Goal: Task Accomplishment & Management: Complete application form

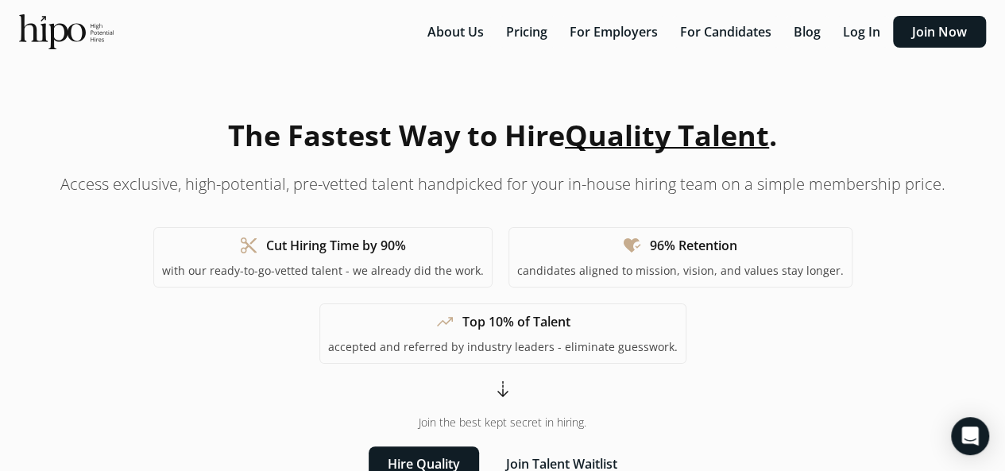
click at [866, 29] on button "Log In" at bounding box center [862, 32] width 56 height 32
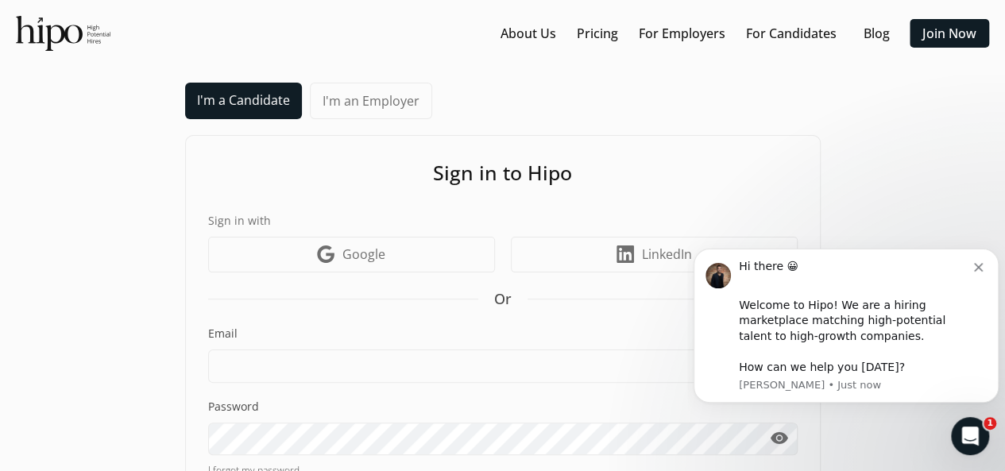
click at [983, 268] on icon "Dismiss notification" at bounding box center [978, 267] width 9 height 9
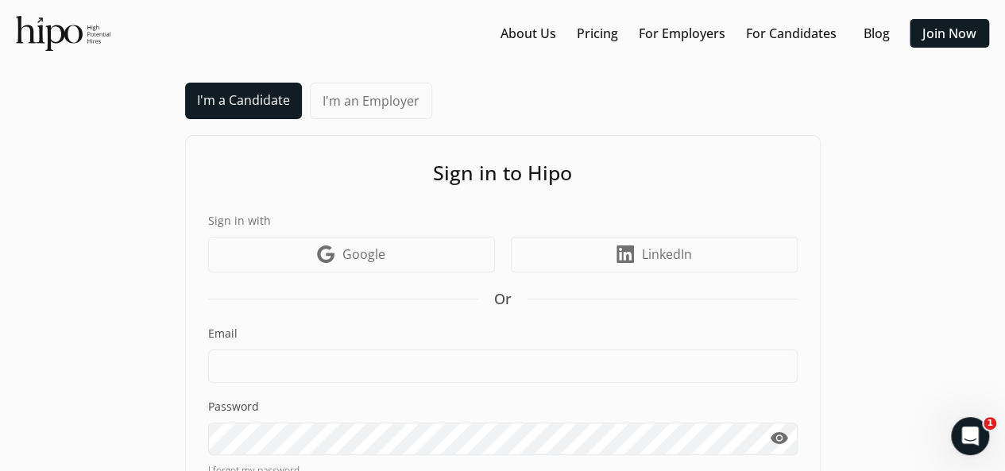
click at [671, 262] on span "LinkedIn" at bounding box center [667, 254] width 50 height 19
click at [633, 251] on icon at bounding box center [625, 254] width 17 height 17
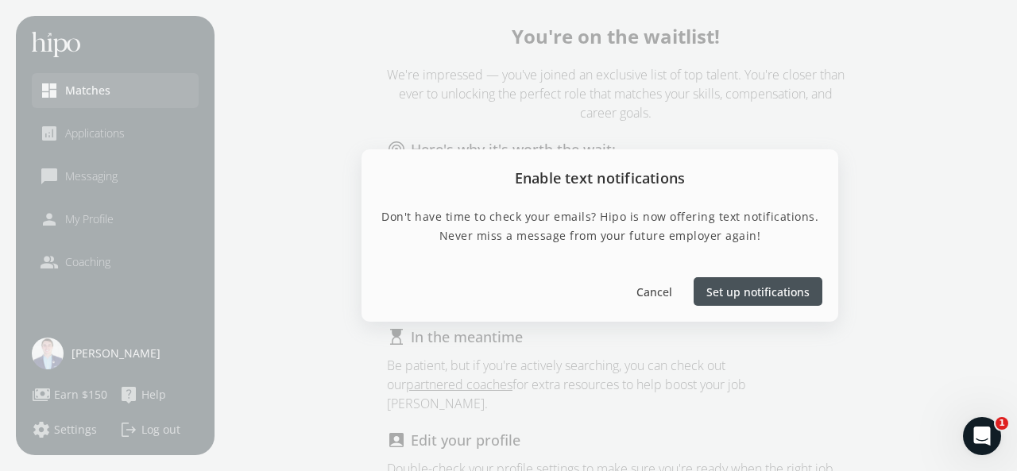
click at [664, 288] on span "Cancel" at bounding box center [655, 292] width 36 height 17
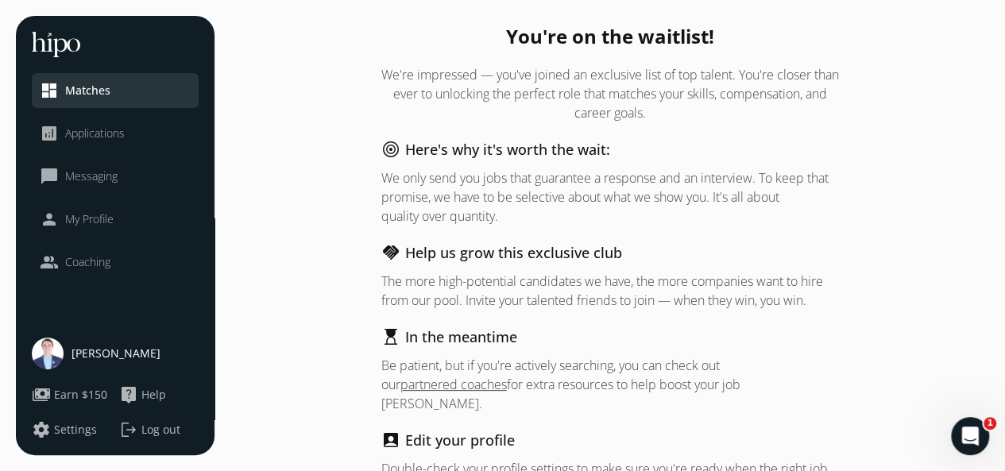
click at [89, 217] on span "My Profile" at bounding box center [89, 219] width 48 height 16
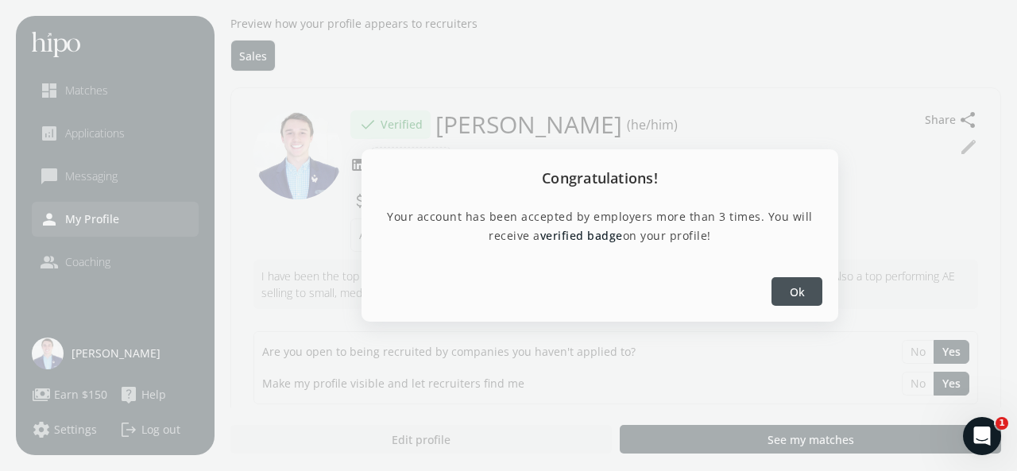
click at [811, 289] on div at bounding box center [797, 291] width 51 height 29
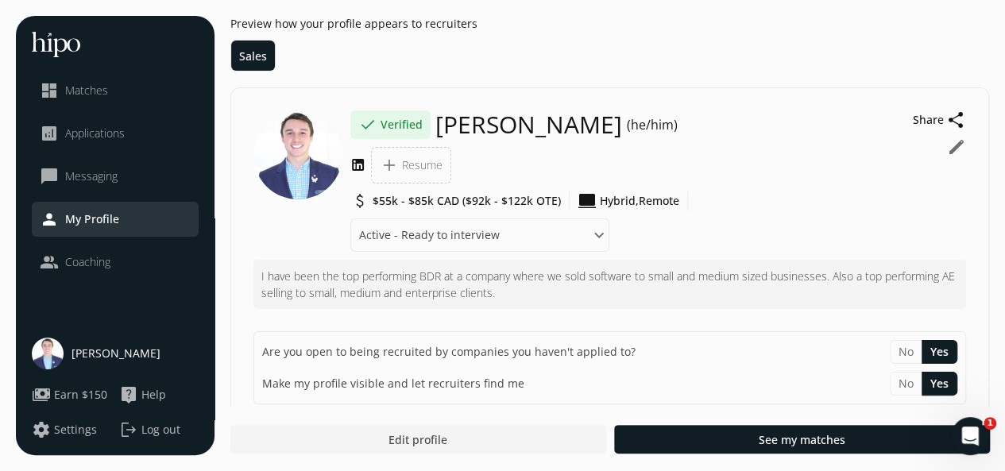
click at [408, 160] on span "Resume" at bounding box center [422, 165] width 41 height 16
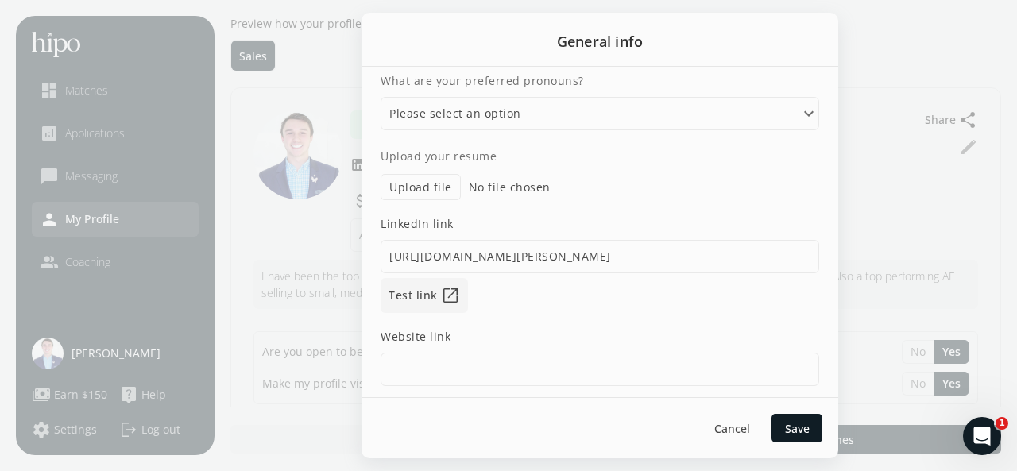
click at [410, 186] on label "Upload file" at bounding box center [421, 187] width 80 height 26
type input "C:\fakepath\Scott_Boas_Resume_2025.docx"
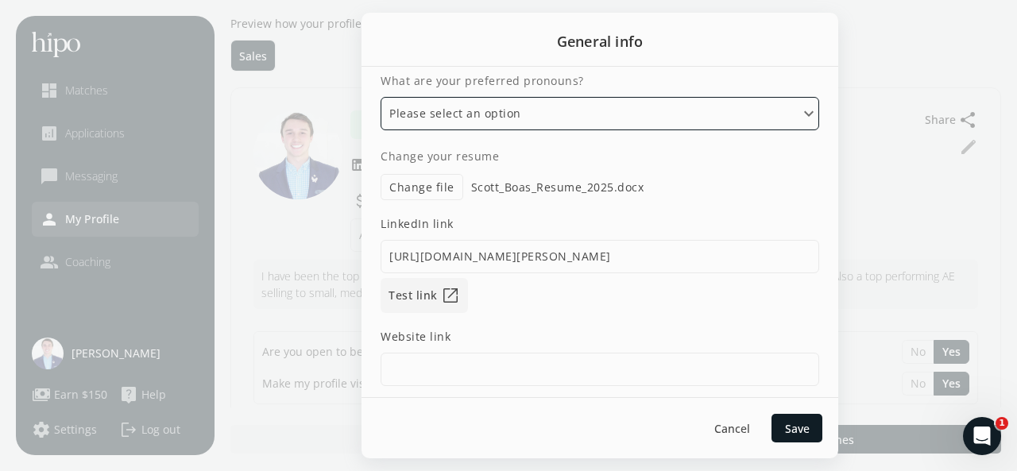
click at [517, 112] on select "Please select an option He/Him/His She/Her/Hers They/Them/Theirs Ze/Zir/Zirs or…" at bounding box center [600, 113] width 439 height 33
select select "He/Him/His"
click at [381, 97] on select "Please select an option He/Him/His She/Her/Hers They/Them/Theirs Ze/Zir/Zirs or…" at bounding box center [600, 113] width 439 height 33
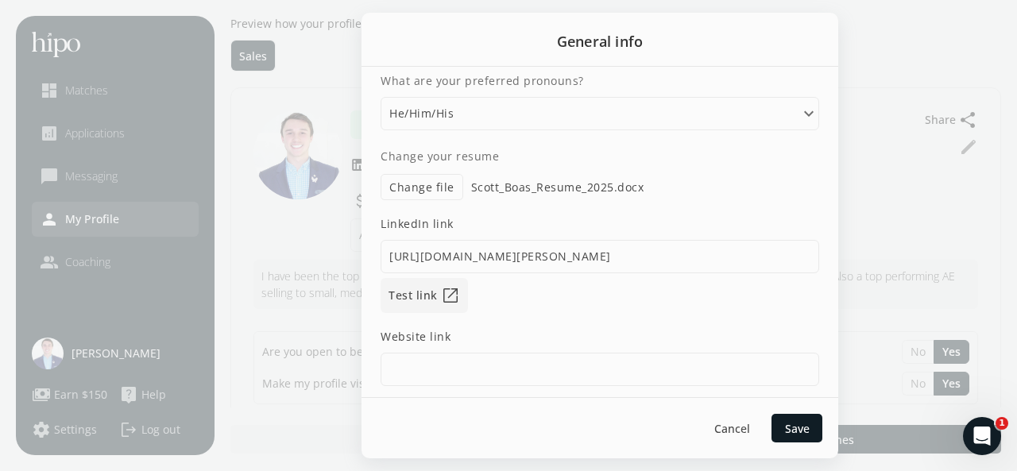
click at [798, 431] on span "Save" at bounding box center [797, 428] width 25 height 17
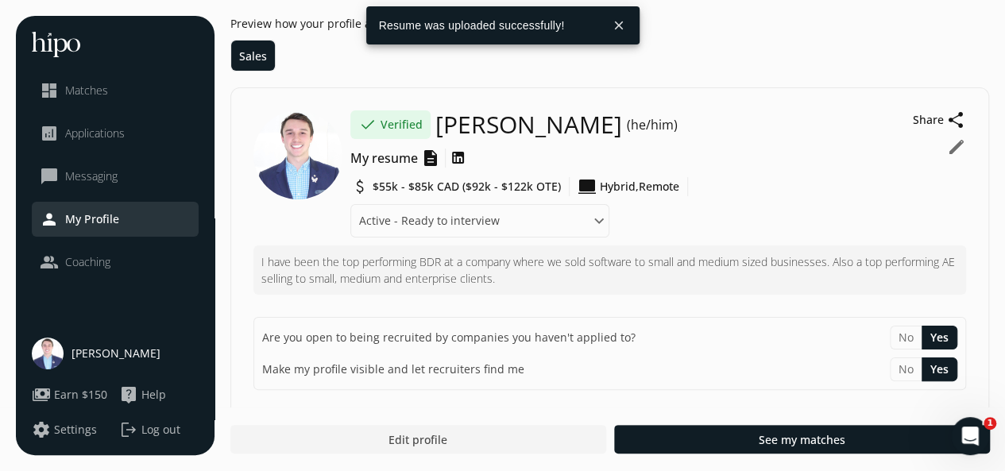
click at [957, 149] on button "edit" at bounding box center [956, 146] width 19 height 19
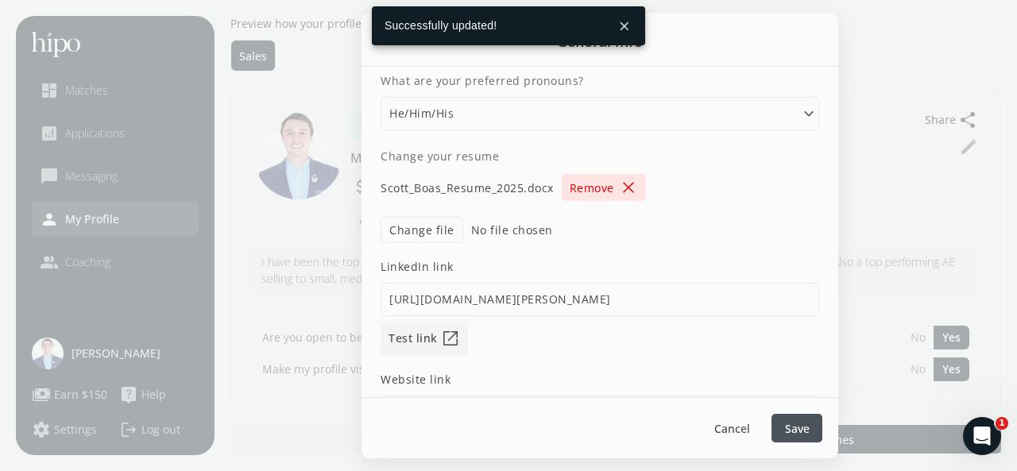
click at [313, 60] on div at bounding box center [508, 235] width 1017 height 471
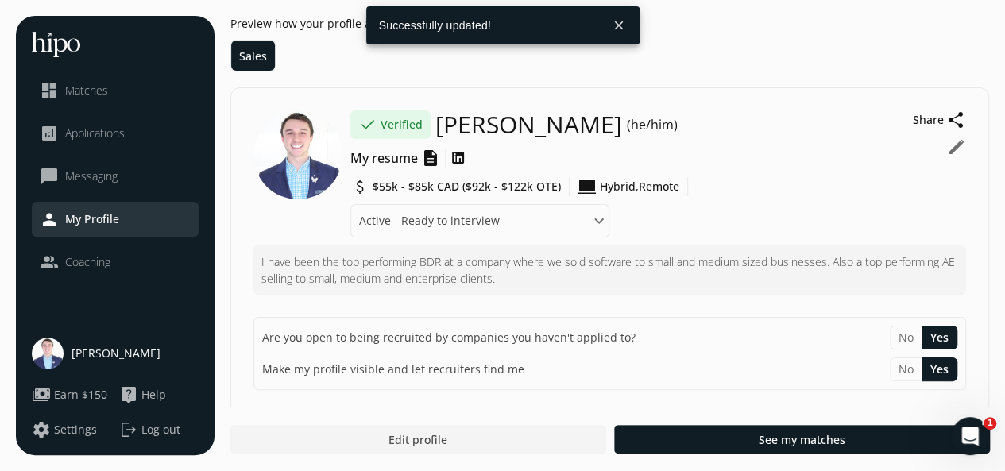
click at [283, 155] on img at bounding box center [298, 154] width 89 height 89
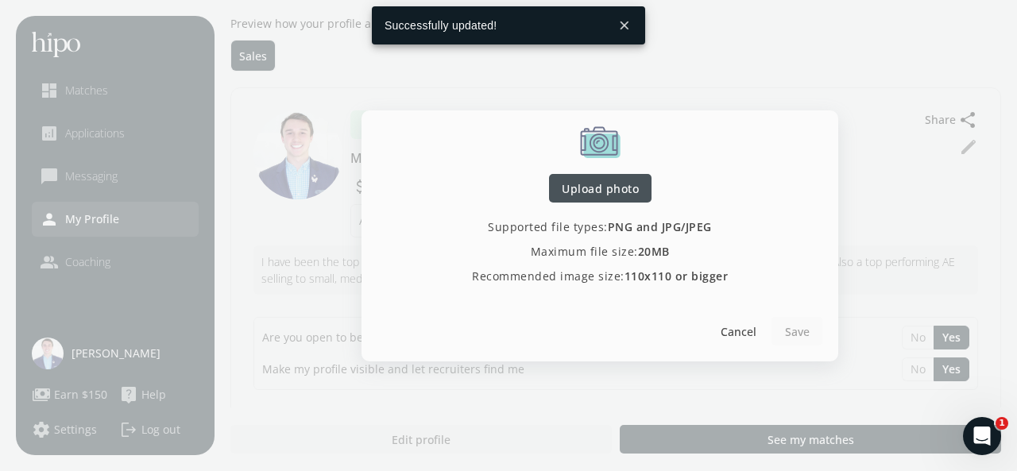
click at [600, 185] on span "Upload photo" at bounding box center [600, 188] width 77 height 17
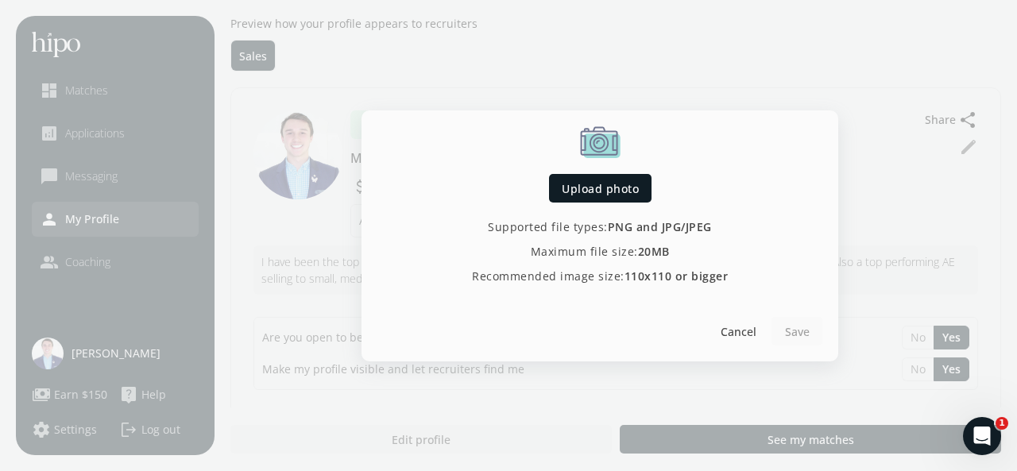
click at [610, 184] on span "Upload photo" at bounding box center [600, 188] width 77 height 17
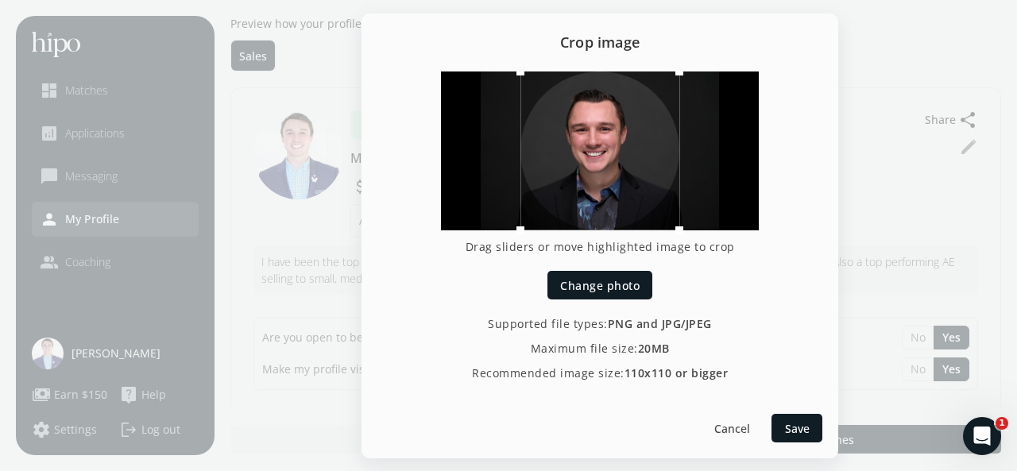
drag, startPoint x: 660, startPoint y: 176, endPoint x: 644, endPoint y: 182, distance: 17.1
click at [644, 182] on div at bounding box center [600, 151] width 159 height 159
click at [800, 432] on span "Save" at bounding box center [797, 428] width 25 height 17
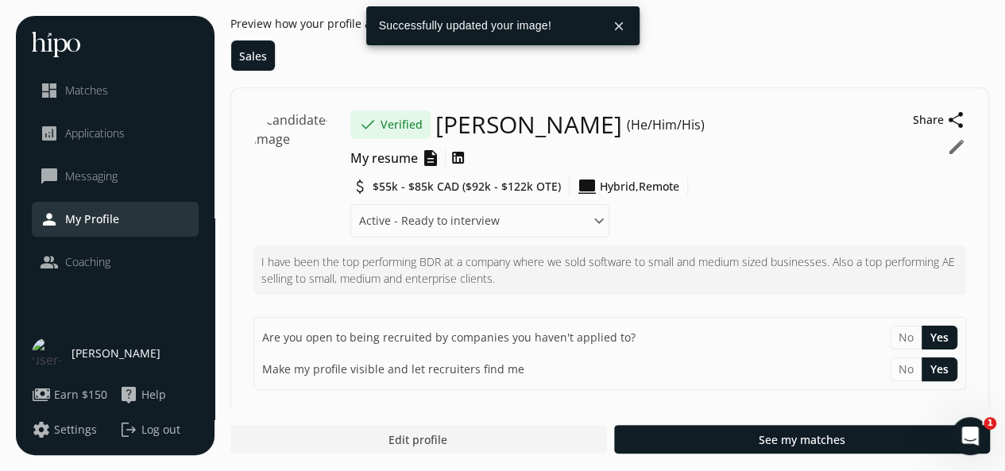
click at [968, 429] on icon "Open Intercom Messenger" at bounding box center [971, 437] width 26 height 26
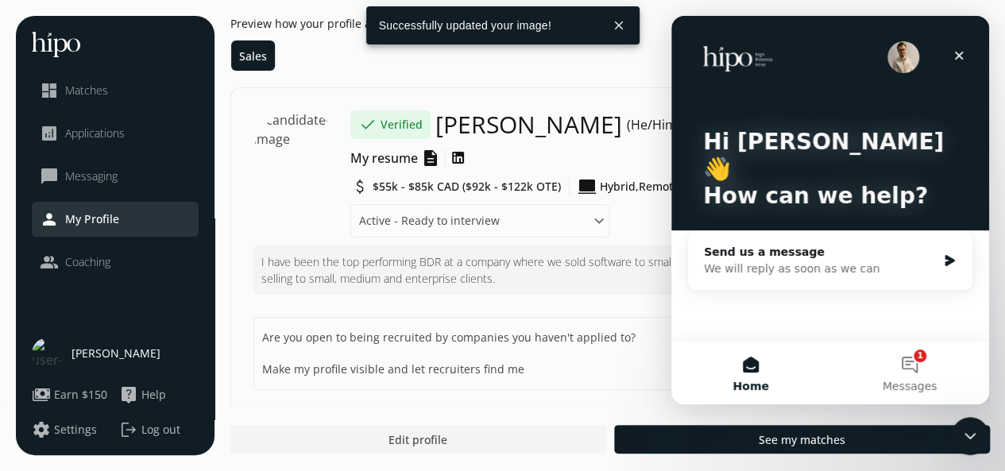
click at [916, 370] on button "1 Messages" at bounding box center [909, 373] width 159 height 64
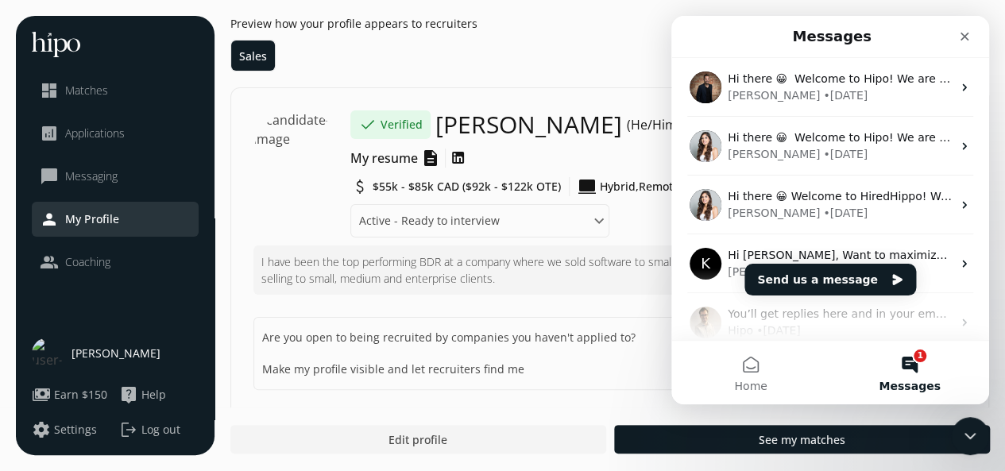
click at [894, 91] on div "Adam • 2w ago" at bounding box center [840, 95] width 224 height 17
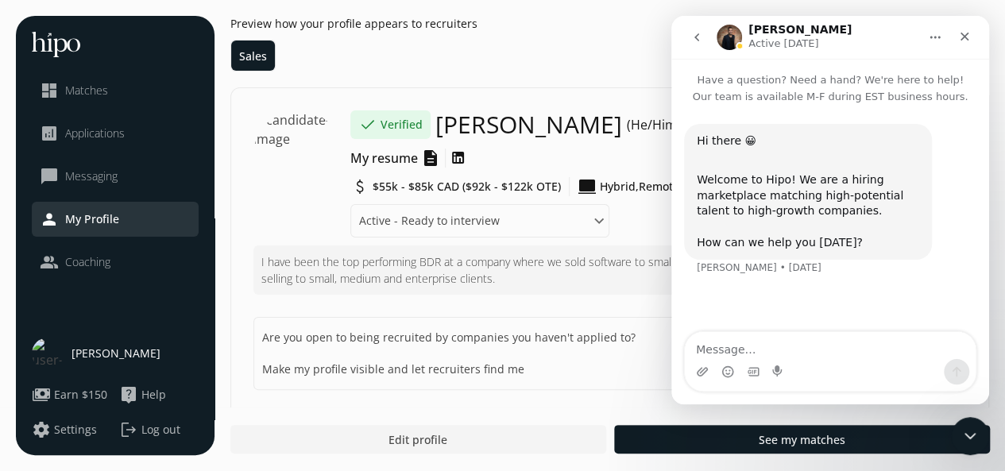
click at [961, 37] on icon "Close" at bounding box center [964, 36] width 13 height 13
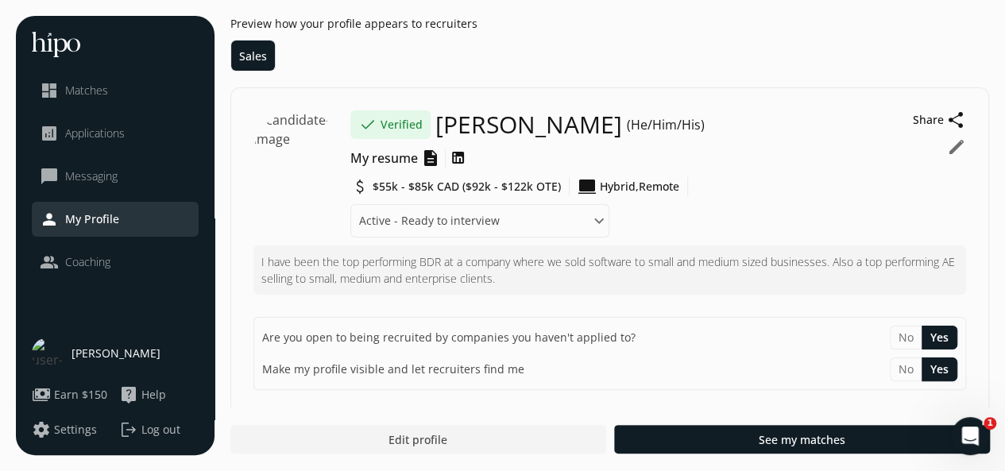
click at [954, 143] on button "edit" at bounding box center [956, 146] width 19 height 19
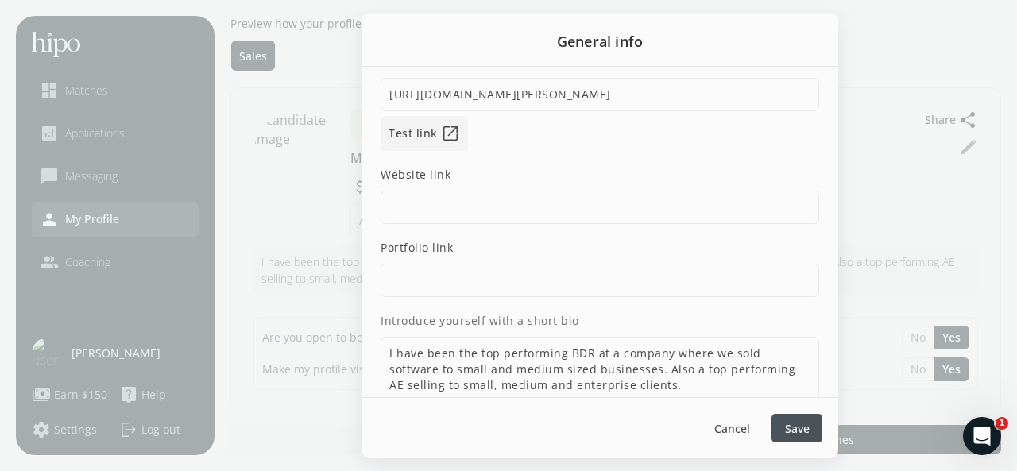
scroll to position [247, 0]
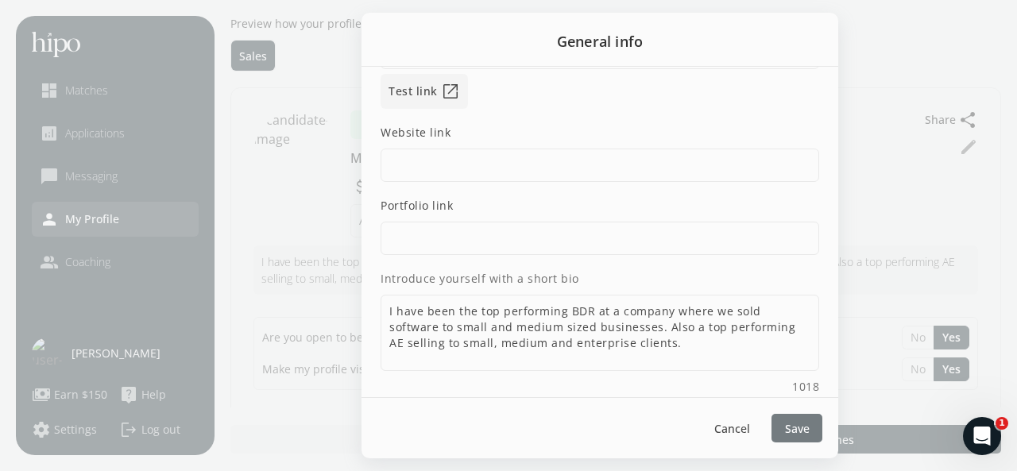
click at [788, 422] on span "Save" at bounding box center [797, 428] width 25 height 17
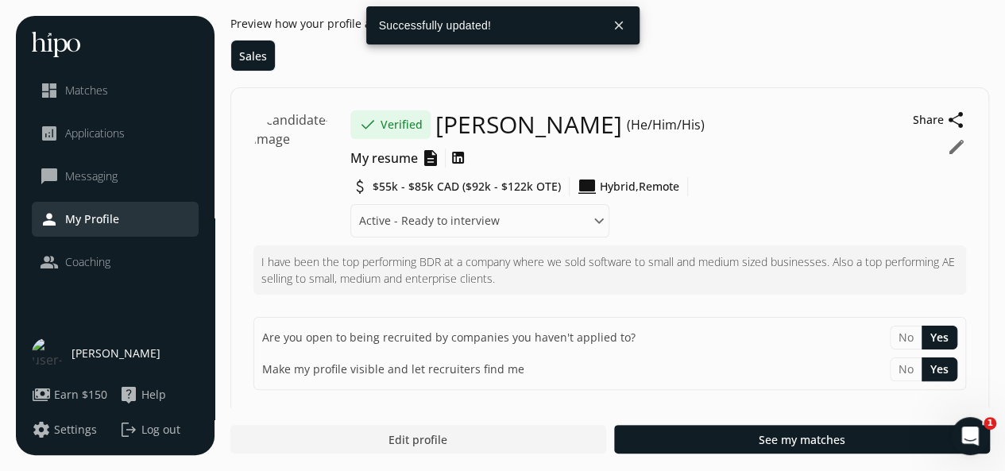
click at [420, 187] on span "$55k - $85k CAD ($92k - $122k OTE)" at bounding box center [467, 187] width 188 height 16
click at [649, 199] on div "attach_money $55k - $85k CAD ($92k - $122k OTE) computer Hybrid, Remote Where a…" at bounding box center [627, 207] width 555 height 60
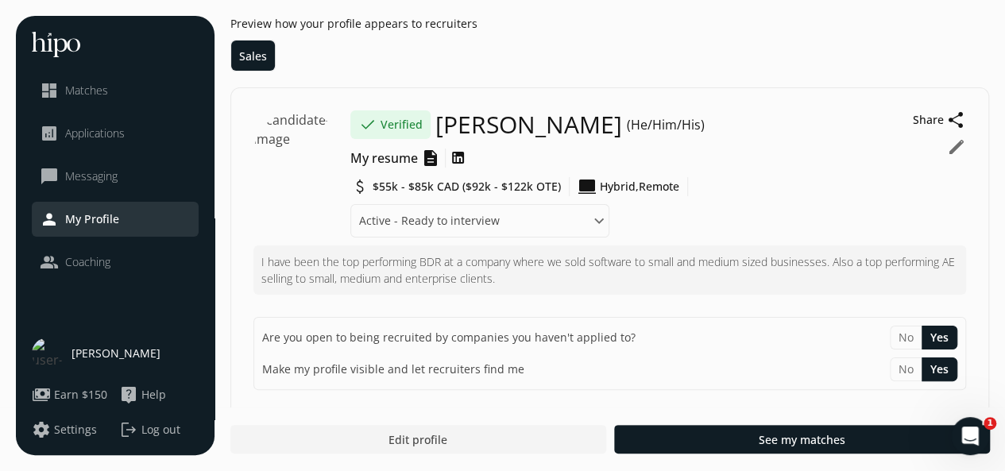
click at [633, 182] on span "Hybrid," at bounding box center [619, 187] width 39 height 16
click at [951, 144] on button "edit" at bounding box center [956, 146] width 19 height 19
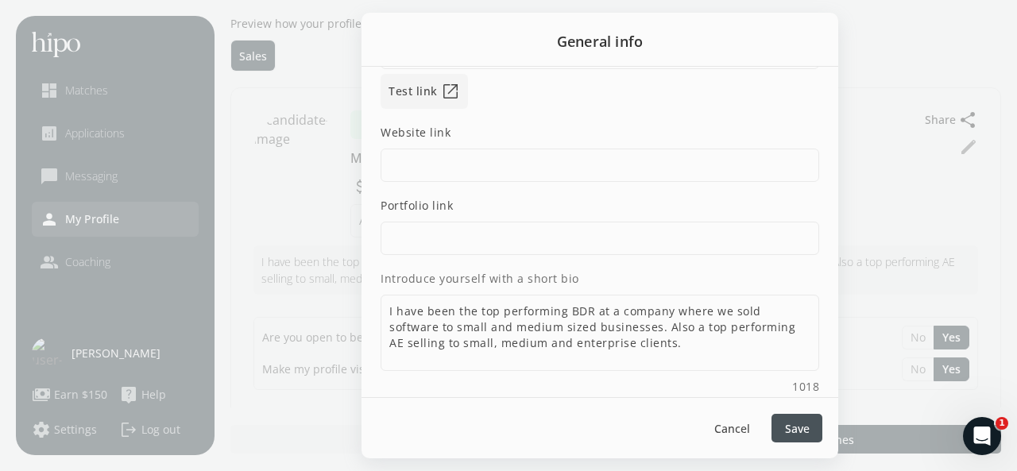
click at [797, 439] on div at bounding box center [797, 428] width 51 height 29
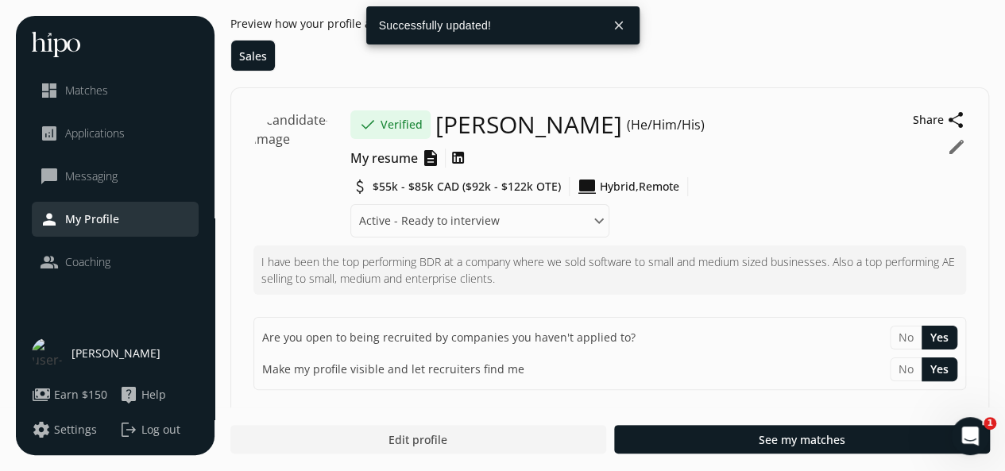
drag, startPoint x: 269, startPoint y: 261, endPoint x: 293, endPoint y: 266, distance: 25.1
click at [293, 266] on div "I have been the top performing BDR at a company where we sold software to small…" at bounding box center [610, 270] width 713 height 49
click at [502, 277] on p "I have been the top performing BDR at a company where we sold software to small…" at bounding box center [609, 270] width 697 height 33
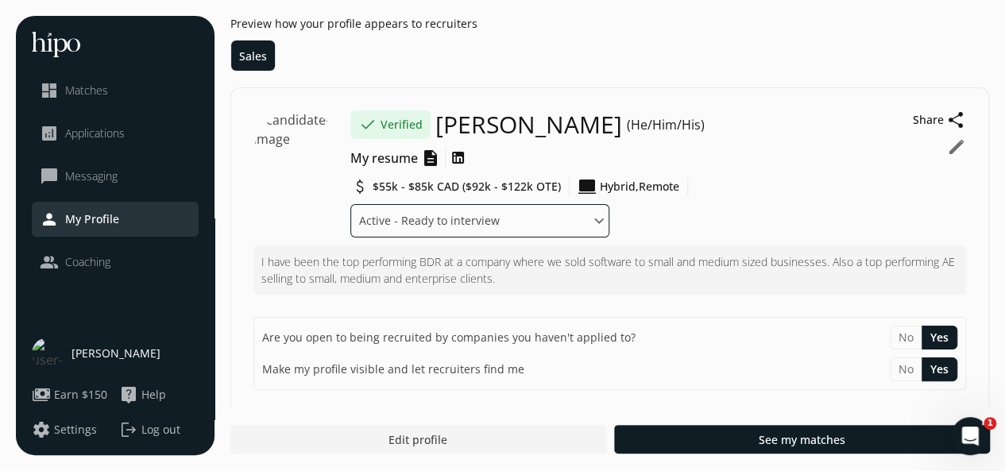
click at [552, 230] on select "Where are you in your job search? Active - Ready to interview Passive - Open to…" at bounding box center [479, 220] width 259 height 33
click at [350, 204] on select "Where are you in your job search? Active - Ready to interview Passive - Open to…" at bounding box center [479, 220] width 259 height 33
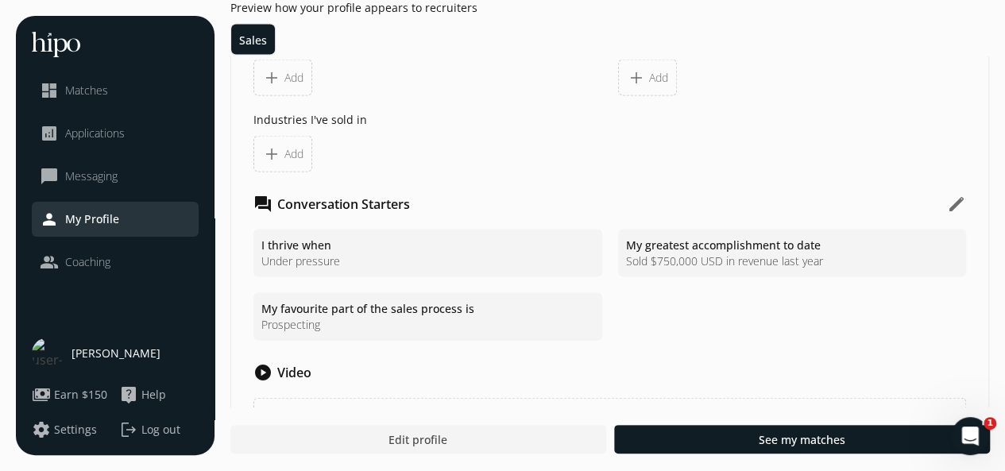
scroll to position [1717, 0]
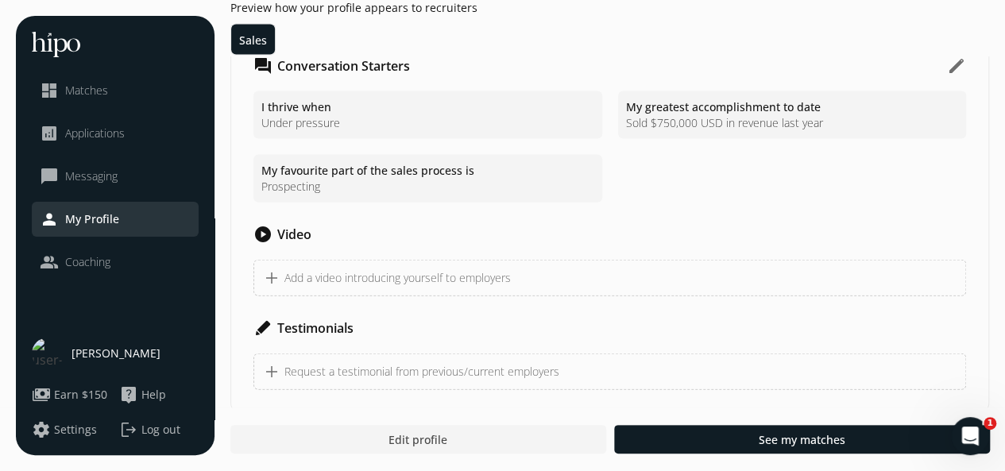
click at [427, 433] on span "Edit profile" at bounding box center [418, 440] width 59 height 17
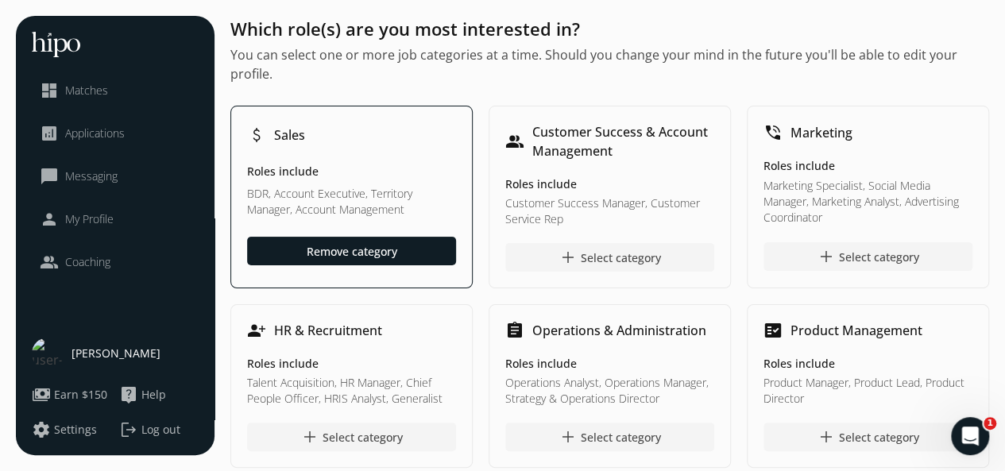
click at [301, 207] on p "BDR, Account Executive, Territory Manager, Account Management" at bounding box center [351, 203] width 209 height 35
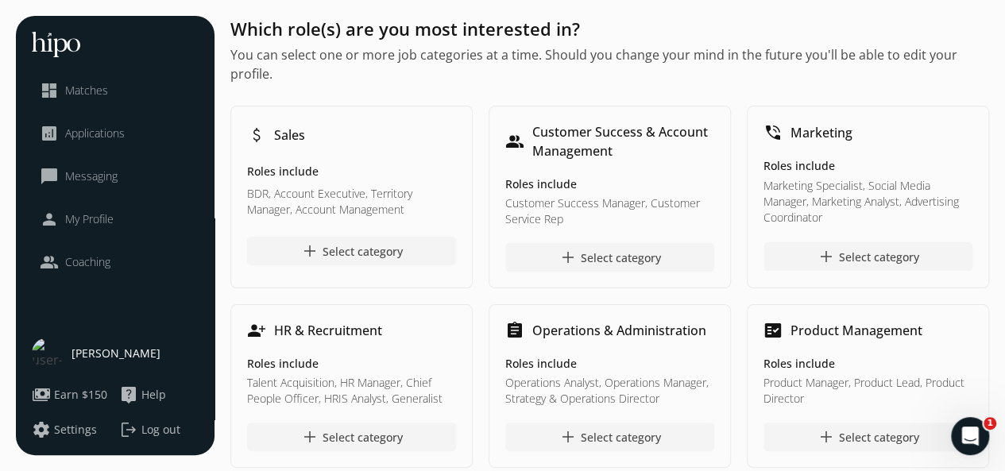
click at [343, 250] on div "add Select category" at bounding box center [351, 251] width 103 height 19
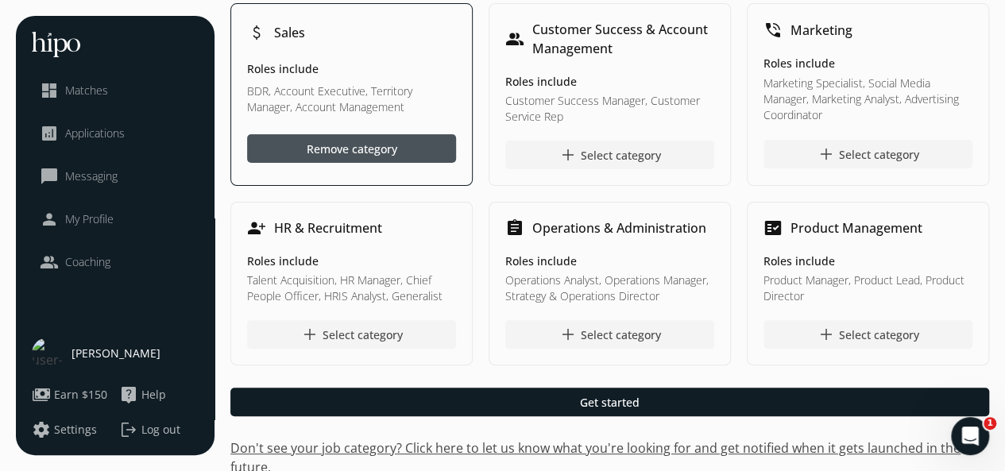
scroll to position [122, 0]
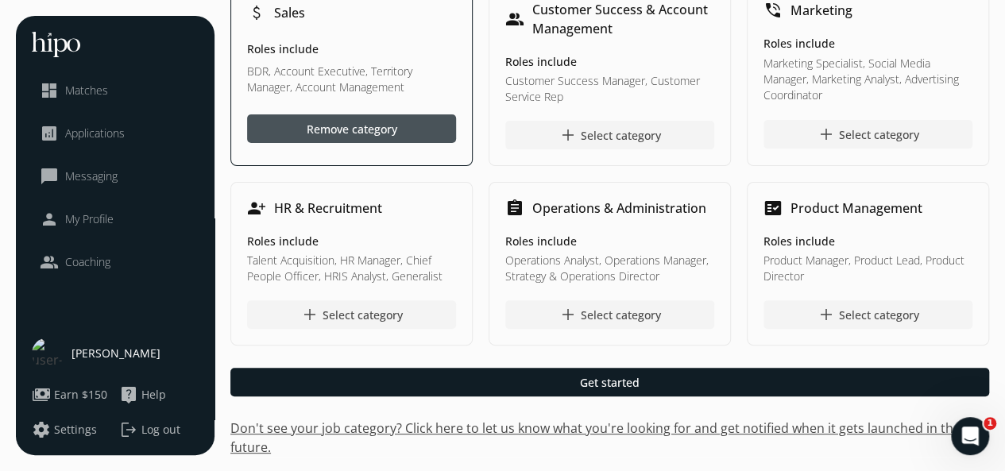
click at [700, 377] on div at bounding box center [609, 382] width 759 height 29
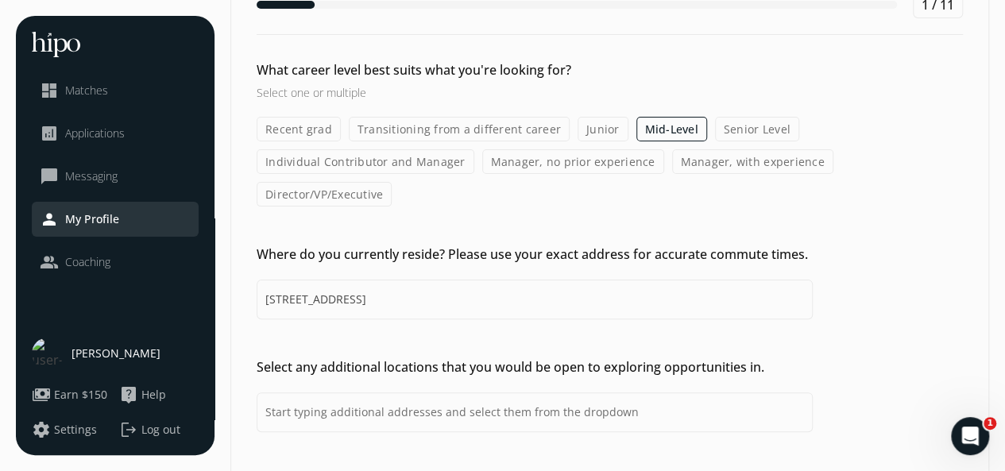
scroll to position [213, 0]
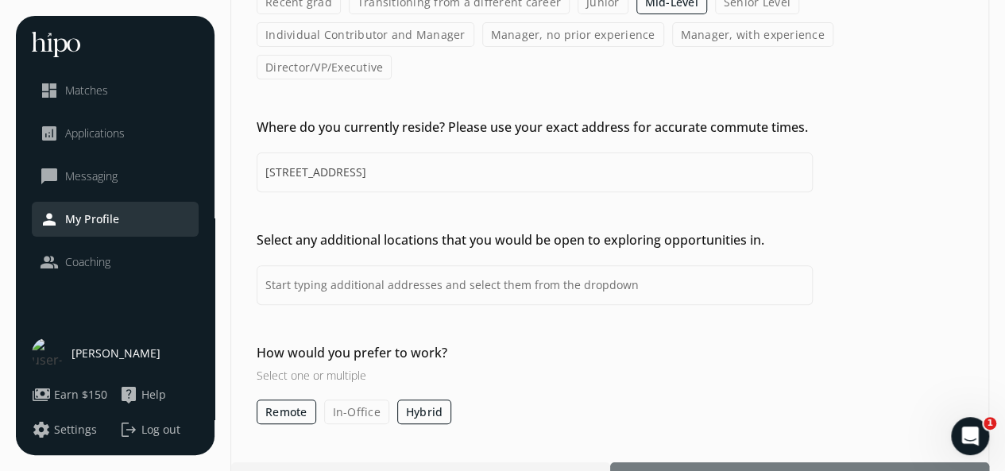
click at [771, 463] on div at bounding box center [799, 477] width 379 height 29
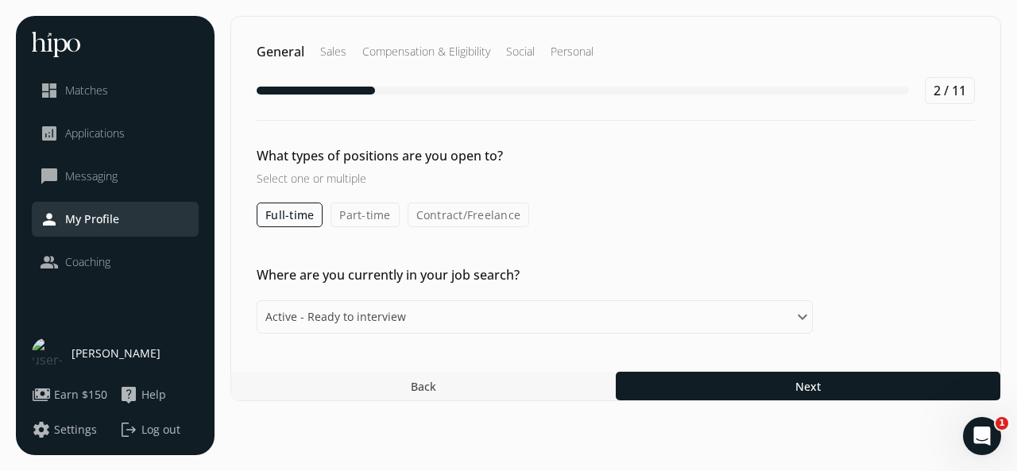
click at [468, 385] on div at bounding box center [423, 386] width 385 height 29
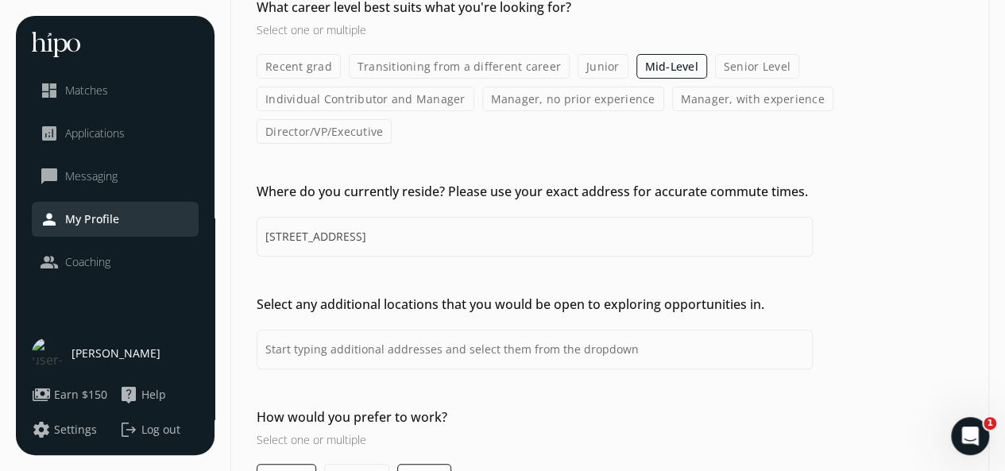
scroll to position [213, 0]
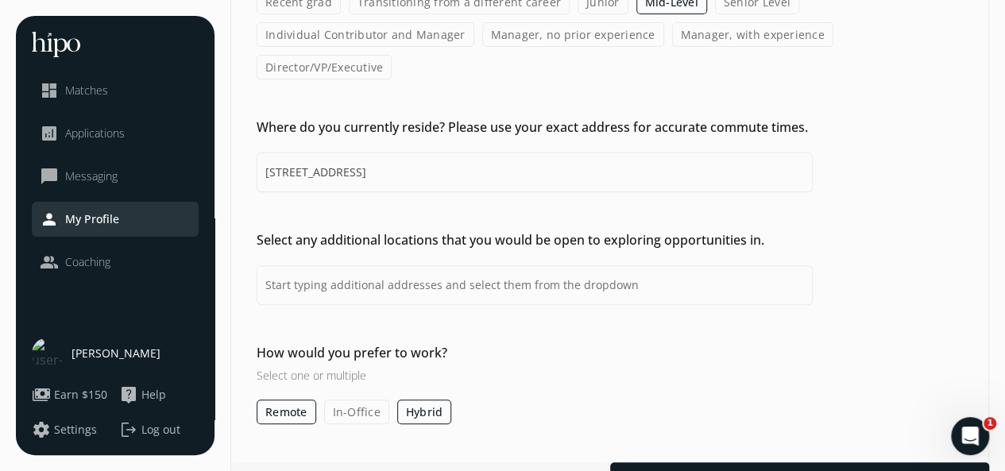
click at [358, 400] on label "In-Office" at bounding box center [356, 412] width 65 height 25
click at [0, 0] on input "In-Office" at bounding box center [0, 0] width 0 height 0
click at [772, 463] on div at bounding box center [799, 477] width 379 height 29
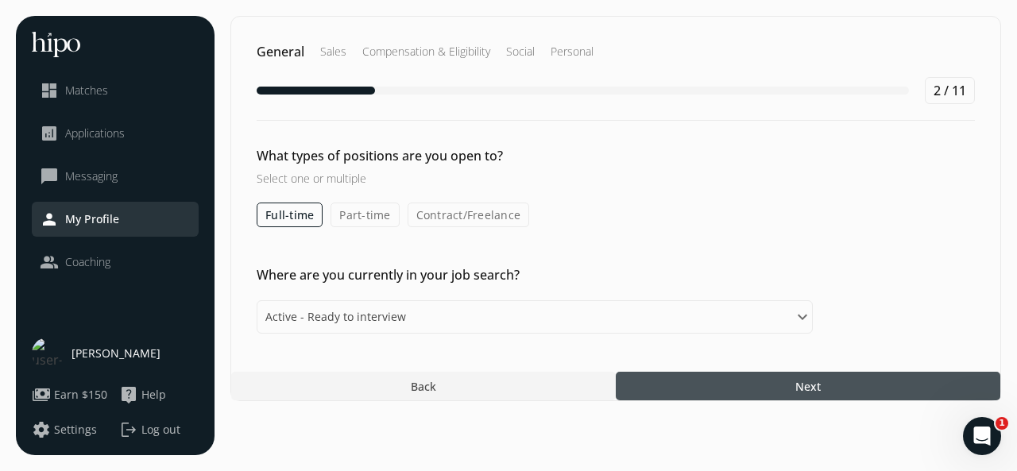
click at [728, 388] on div at bounding box center [808, 386] width 385 height 29
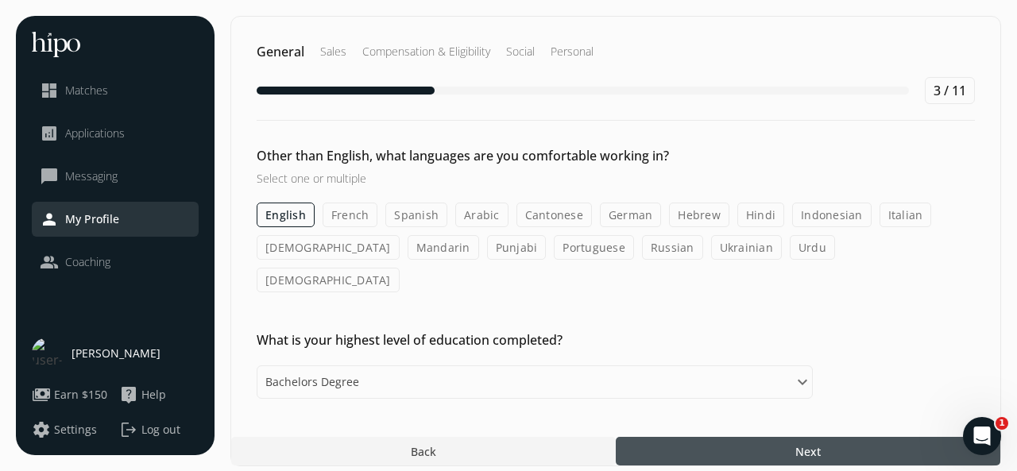
click at [731, 437] on div at bounding box center [808, 451] width 385 height 29
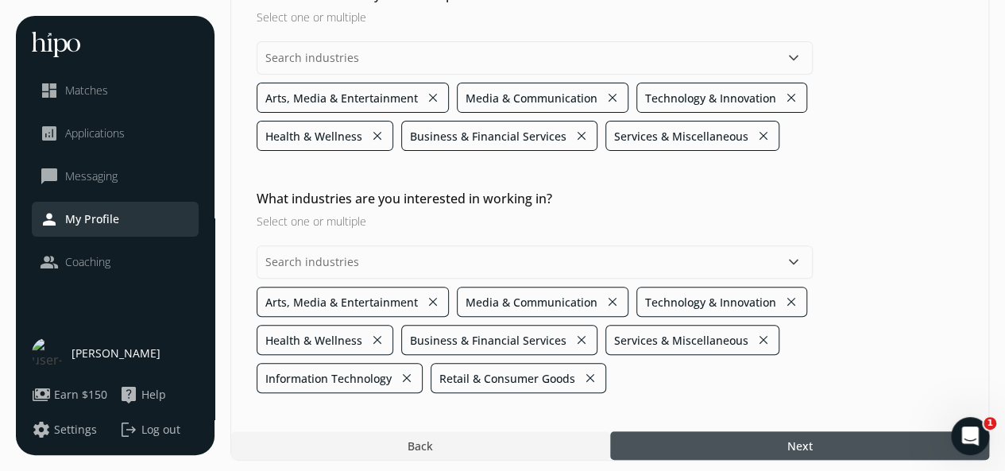
scroll to position [162, 0]
click at [702, 439] on div at bounding box center [799, 445] width 379 height 29
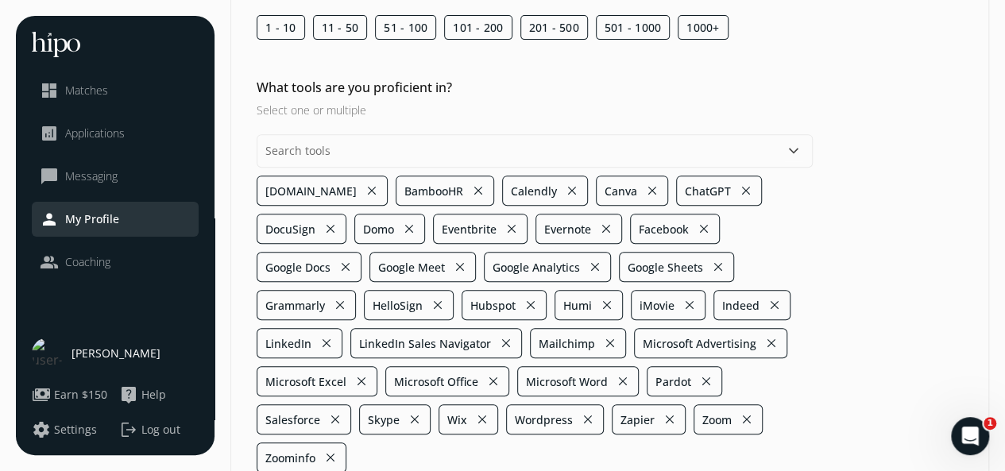
scroll to position [323, 0]
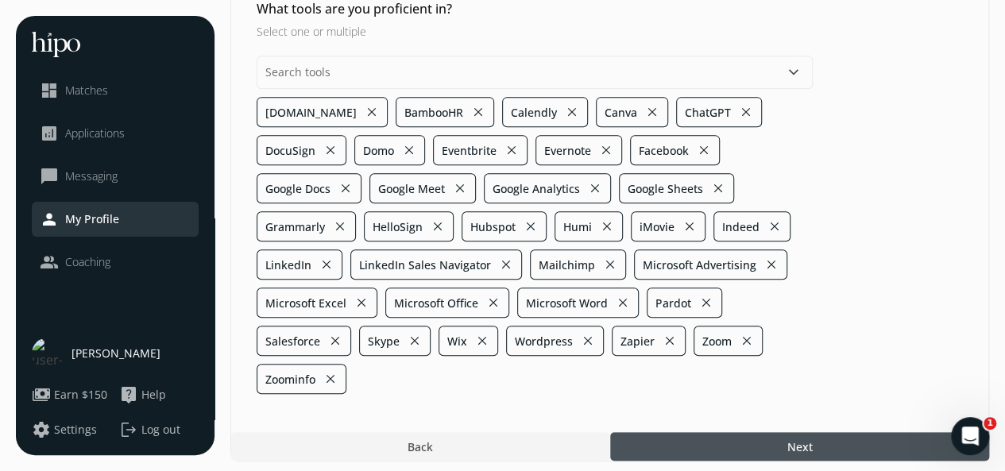
click at [719, 439] on div at bounding box center [799, 446] width 379 height 29
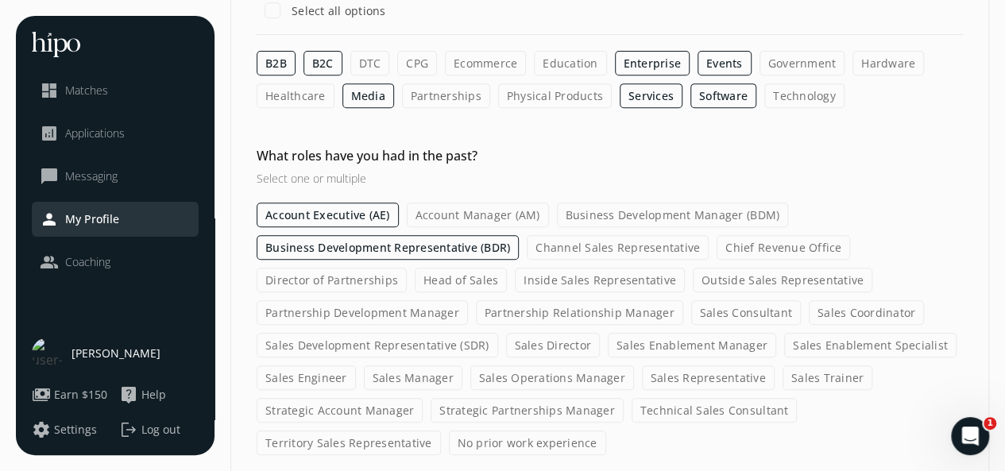
scroll to position [375, 0]
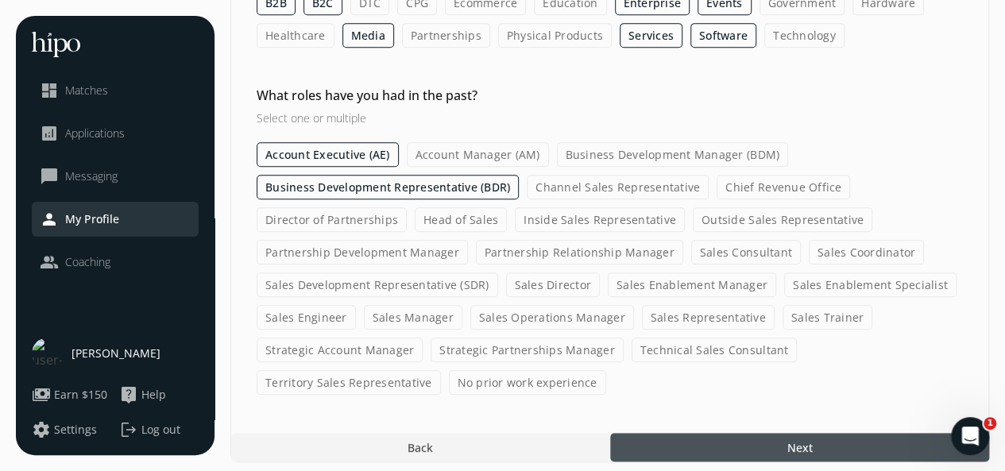
click at [641, 219] on label "Inside Sales Representative" at bounding box center [600, 219] width 170 height 25
click at [0, 0] on input "Inside Sales Representative" at bounding box center [0, 0] width 0 height 0
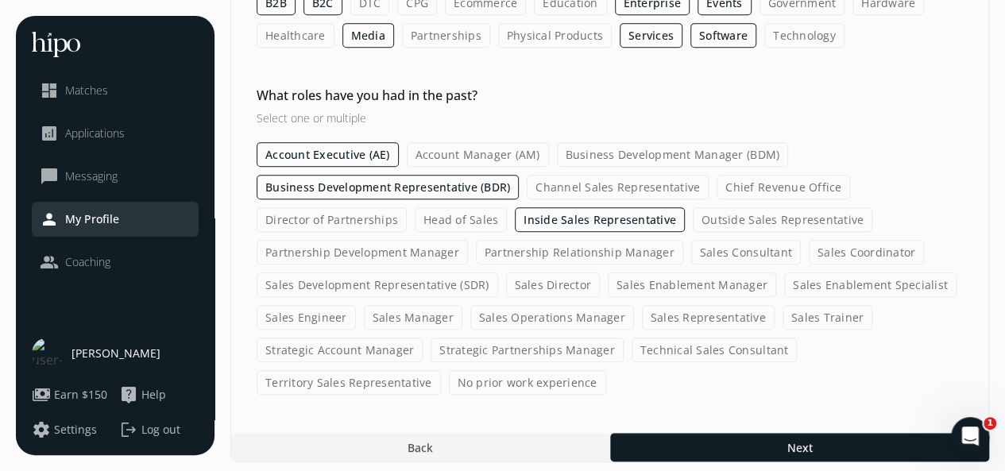
click at [730, 212] on label "Outside Sales Representative" at bounding box center [783, 219] width 180 height 25
click at [0, 0] on input "Outside Sales Representative" at bounding box center [0, 0] width 0 height 0
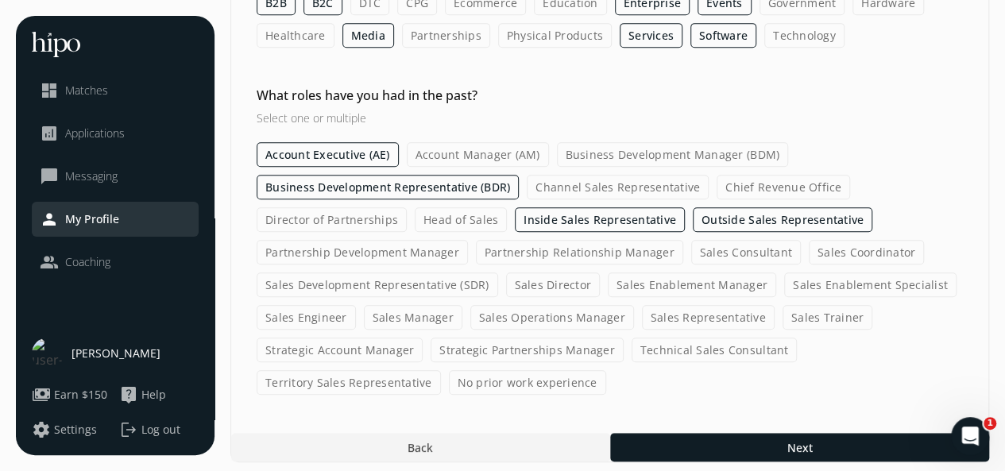
click at [631, 433] on div at bounding box center [799, 447] width 379 height 29
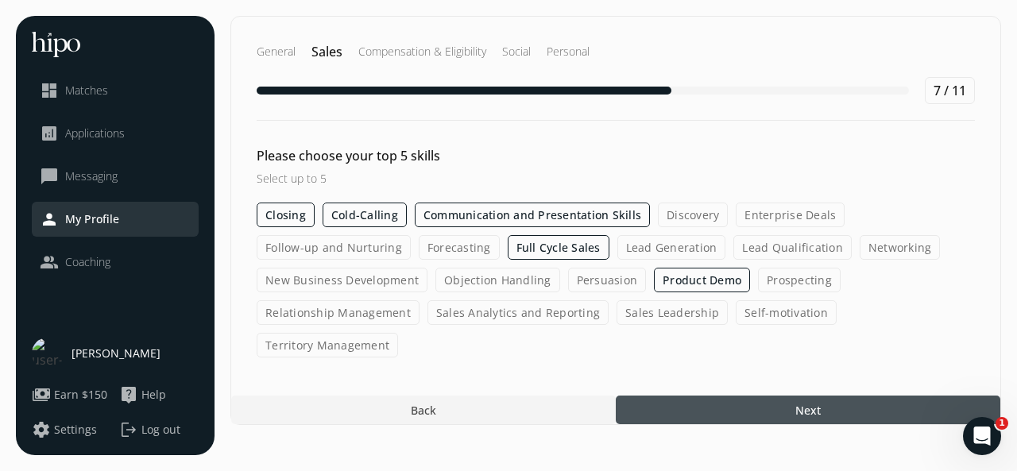
click at [669, 396] on div at bounding box center [808, 410] width 385 height 29
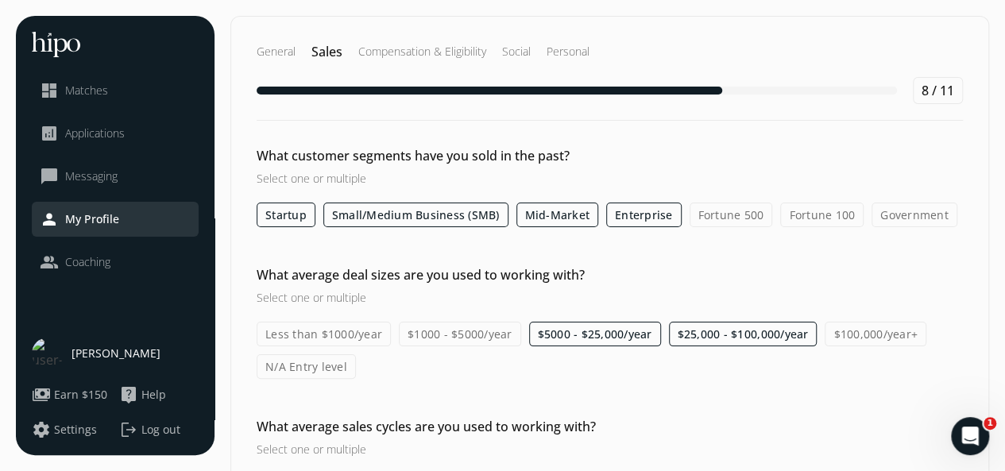
click at [834, 334] on label "$100,000/year+" at bounding box center [876, 334] width 102 height 25
click at [0, 0] on input "$100,000/year+" at bounding box center [0, 0] width 0 height 0
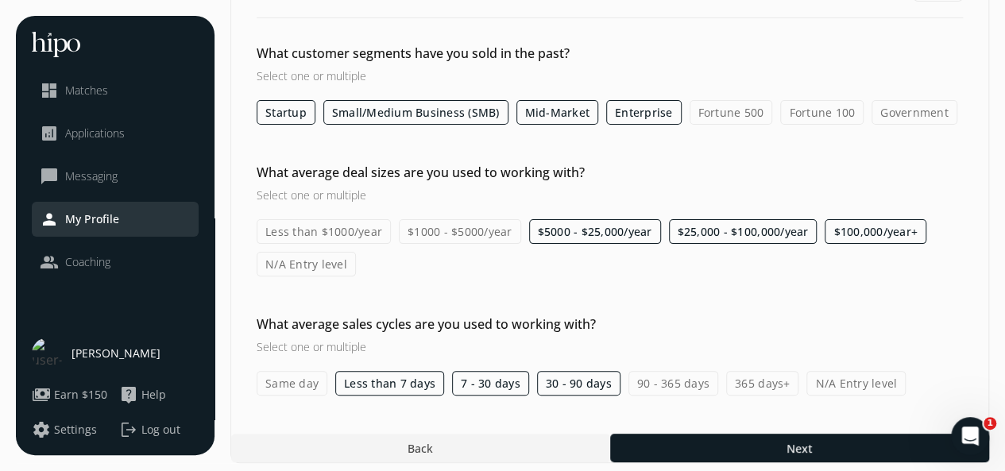
scroll to position [106, 0]
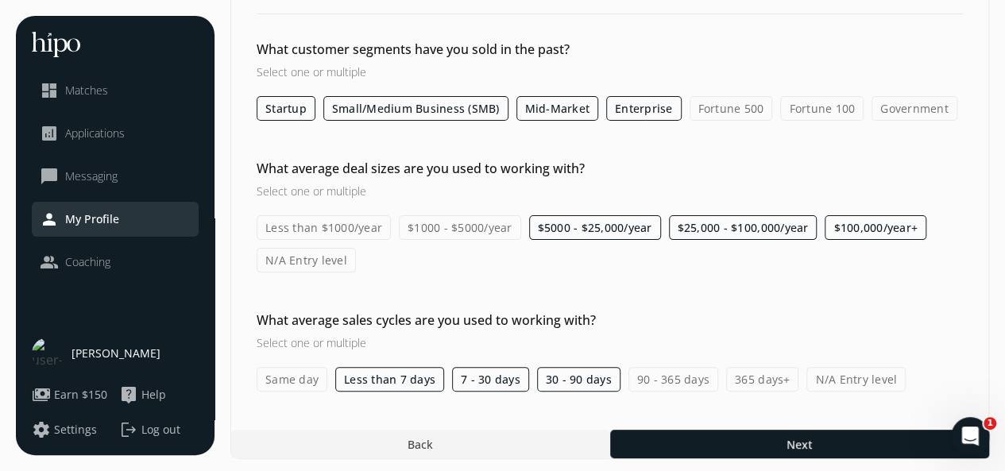
click at [667, 371] on label "90 - 365 days" at bounding box center [674, 379] width 90 height 25
click at [0, 0] on input "90 - 365 days" at bounding box center [0, 0] width 0 height 0
click at [772, 445] on div at bounding box center [799, 444] width 379 height 29
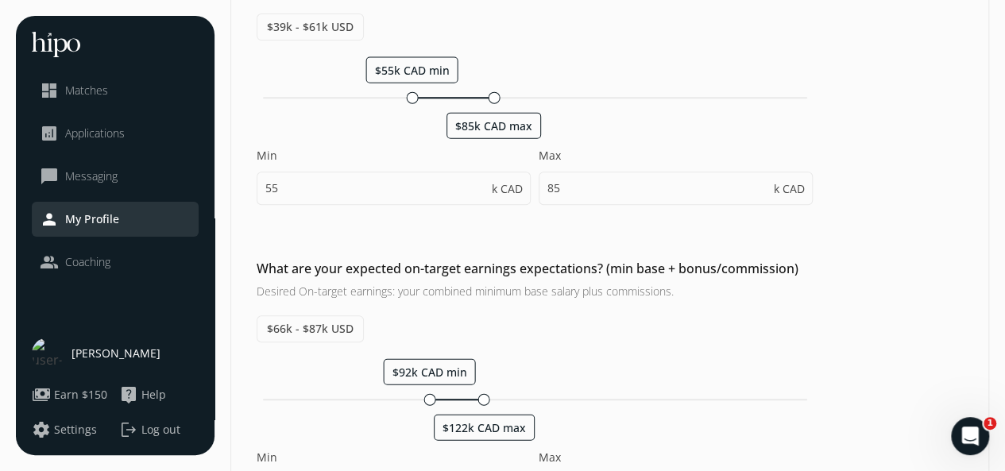
scroll to position [159, 0]
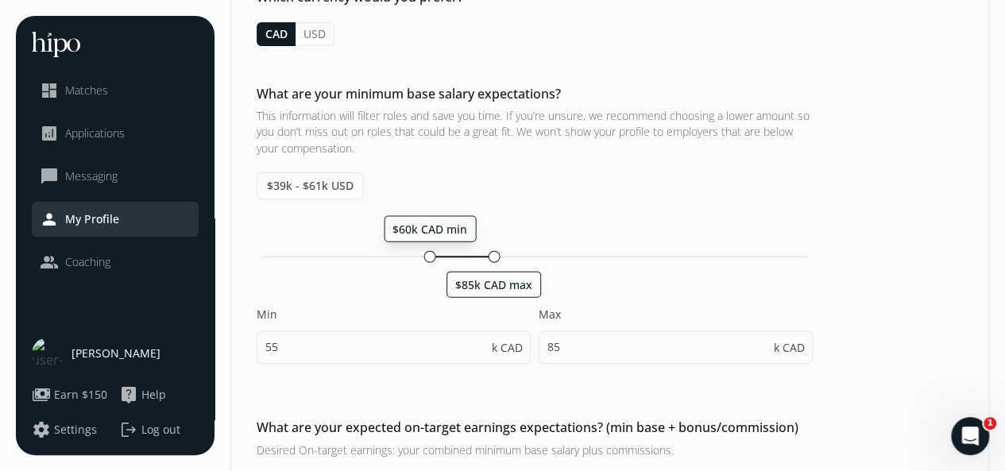
drag, startPoint x: 415, startPoint y: 254, endPoint x: 428, endPoint y: 254, distance: 12.7
click at [428, 254] on div at bounding box center [430, 256] width 12 height 12
drag, startPoint x: 424, startPoint y: 257, endPoint x: 441, endPoint y: 257, distance: 16.7
click at [441, 257] on div at bounding box center [443, 256] width 12 height 12
type input "65"
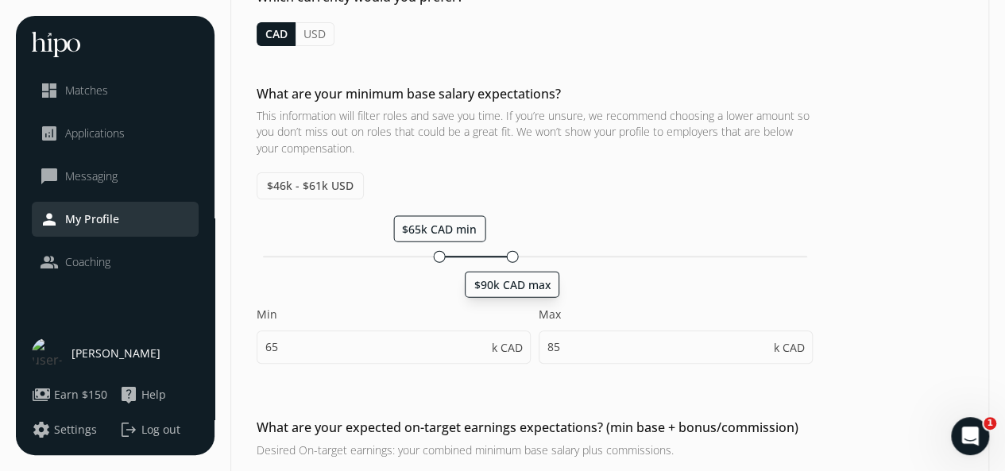
drag, startPoint x: 491, startPoint y: 254, endPoint x: 512, endPoint y: 252, distance: 20.8
click at [512, 252] on div at bounding box center [512, 256] width 12 height 12
type input "90"
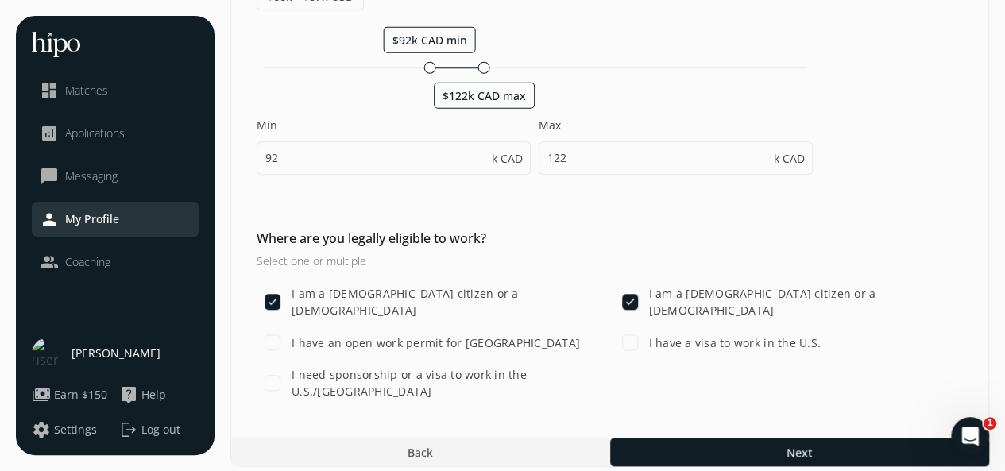
scroll to position [655, 0]
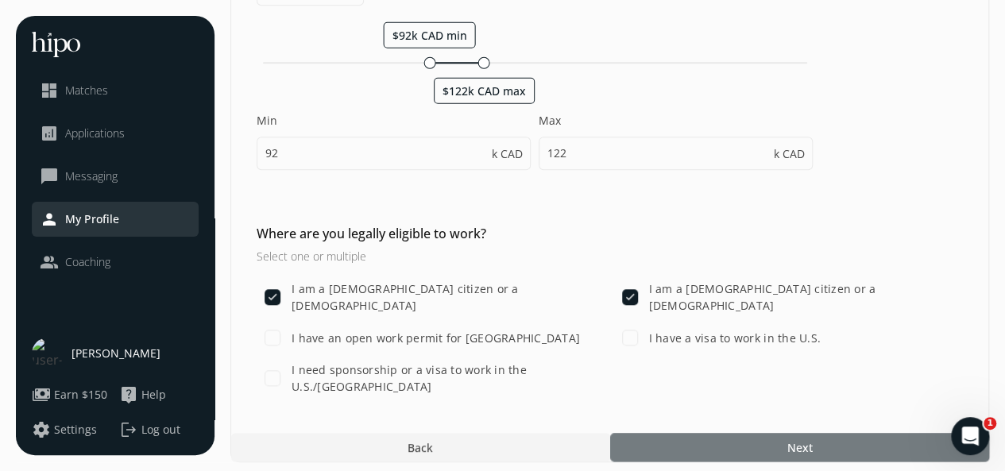
click at [774, 445] on div at bounding box center [799, 447] width 379 height 29
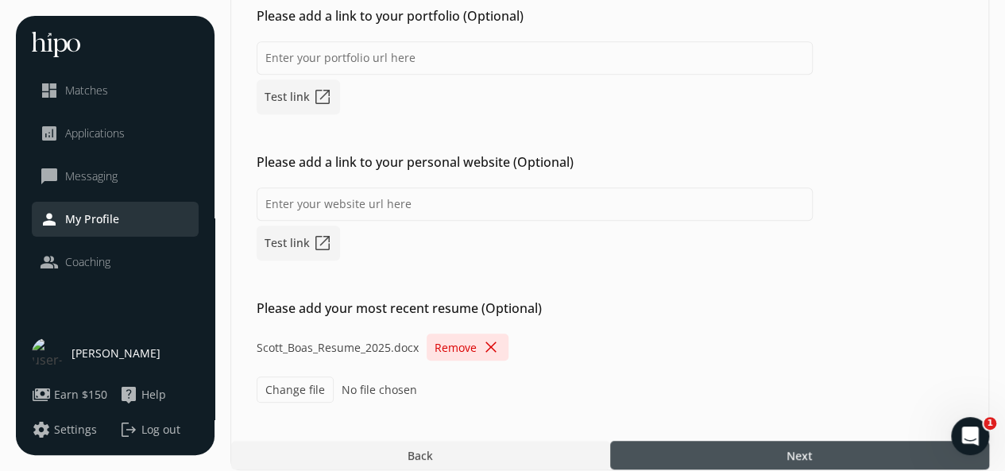
scroll to position [432, 0]
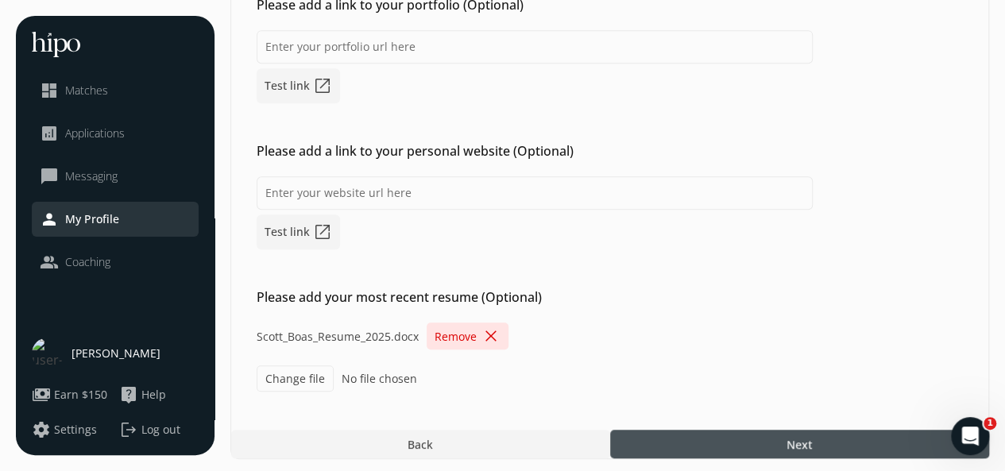
click at [834, 444] on div at bounding box center [799, 444] width 379 height 29
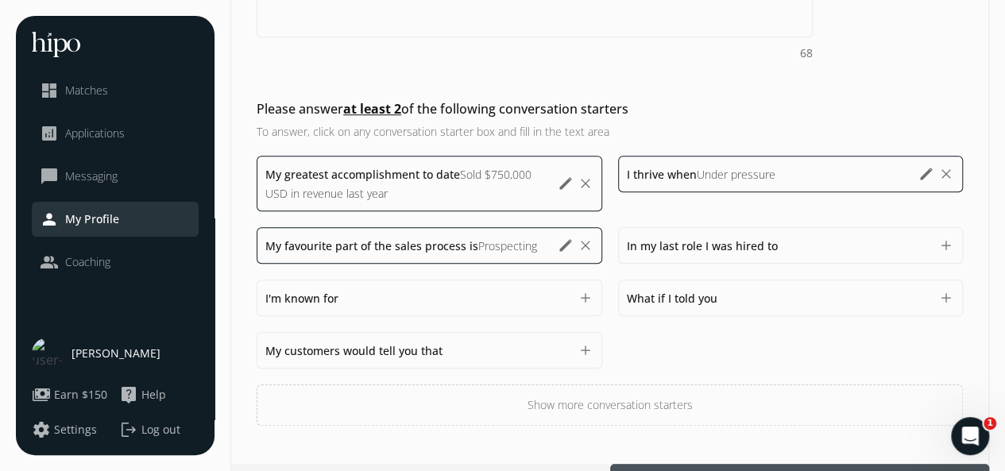
scroll to position [583, 0]
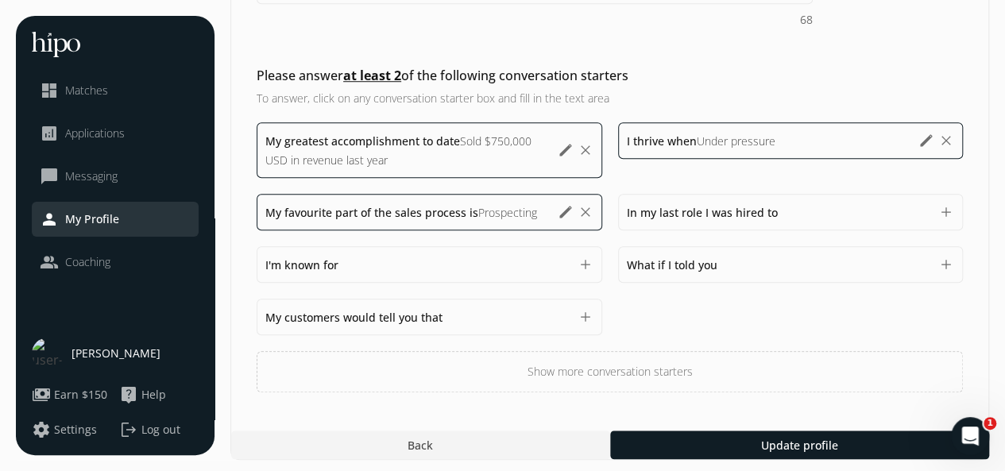
click at [564, 147] on button "edit" at bounding box center [566, 150] width 16 height 16
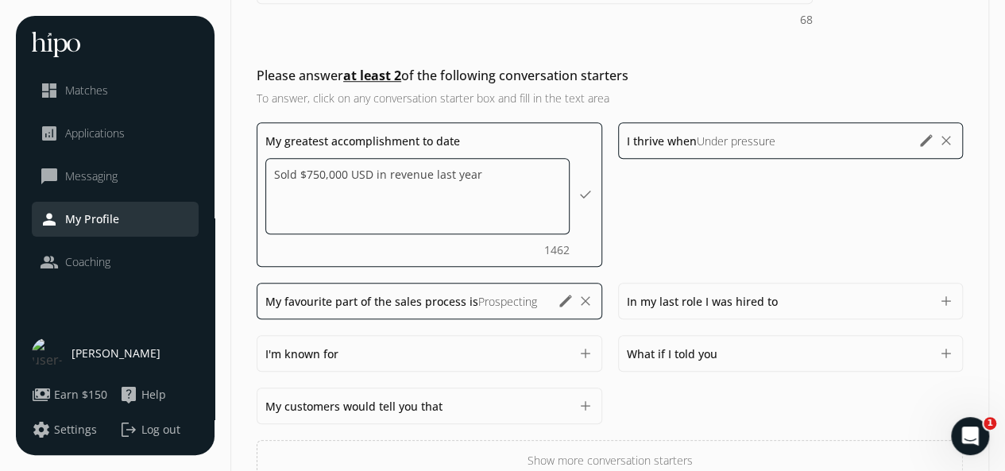
click at [343, 172] on textarea "Sold $750,000 USD in revenue last year" at bounding box center [417, 196] width 304 height 76
click at [504, 175] on textarea "Sold $1.9 million USD in revenue last year" at bounding box center [417, 196] width 304 height 76
drag, startPoint x: 505, startPoint y: 175, endPoint x: 443, endPoint y: 166, distance: 62.6
click at [443, 166] on textarea "Sold $1.9 million USD in revenue last year" at bounding box center [417, 196] width 304 height 76
type textarea "Sold $1.9 million USD in revenue this year"
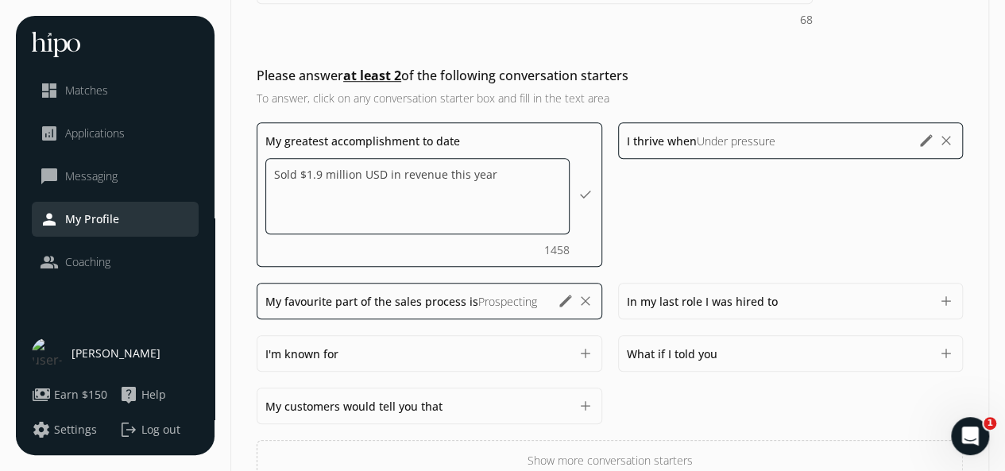
scroll to position [672, 0]
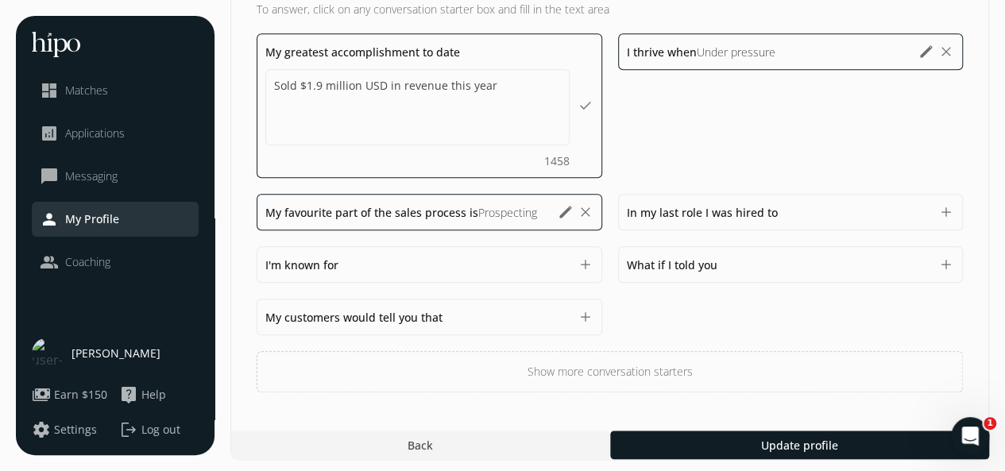
click at [786, 442] on span "Update profile" at bounding box center [799, 445] width 77 height 17
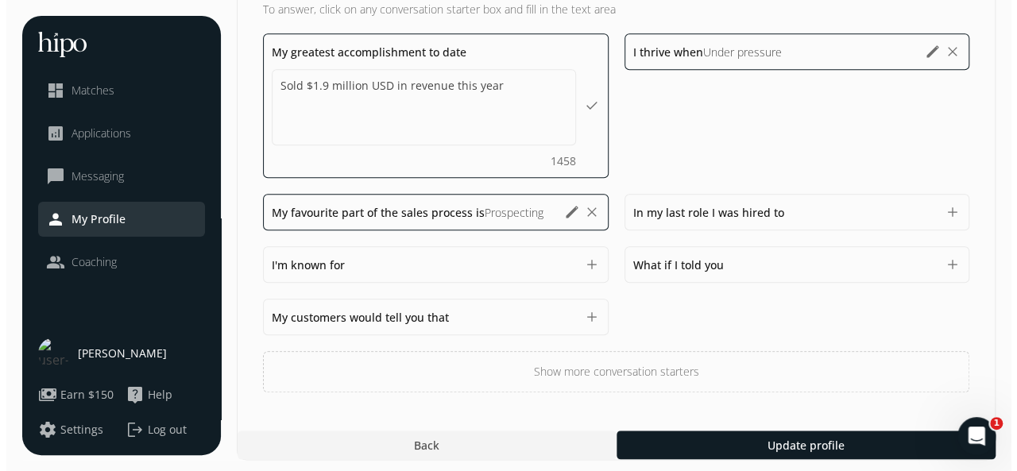
scroll to position [583, 0]
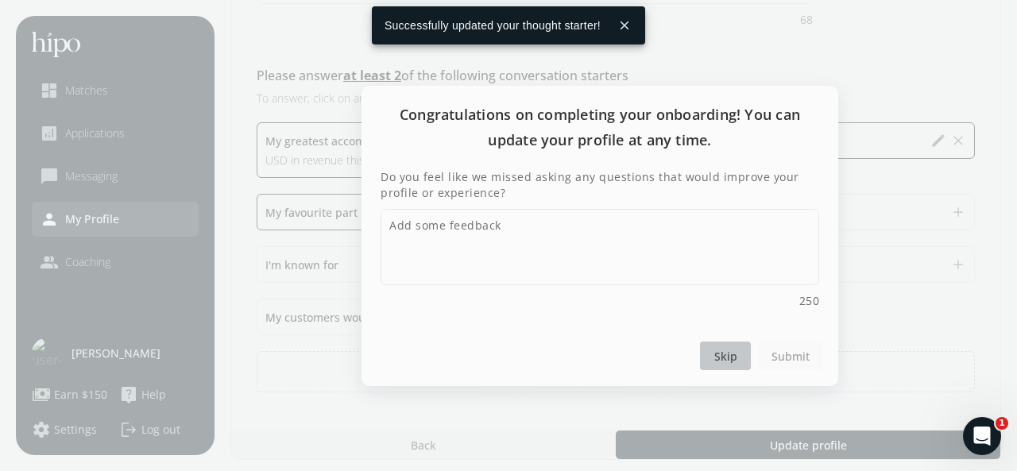
click at [740, 358] on div at bounding box center [725, 356] width 51 height 29
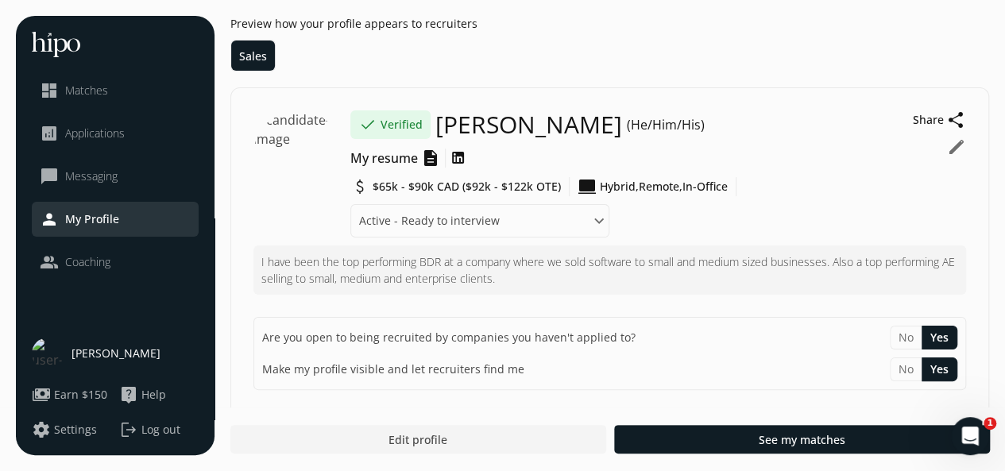
click at [78, 66] on div "close dashboard Matches analytics Applications chat_bubble_outline Messaging pe…" at bounding box center [115, 156] width 167 height 248
click at [79, 94] on span "Matches" at bounding box center [86, 91] width 43 height 16
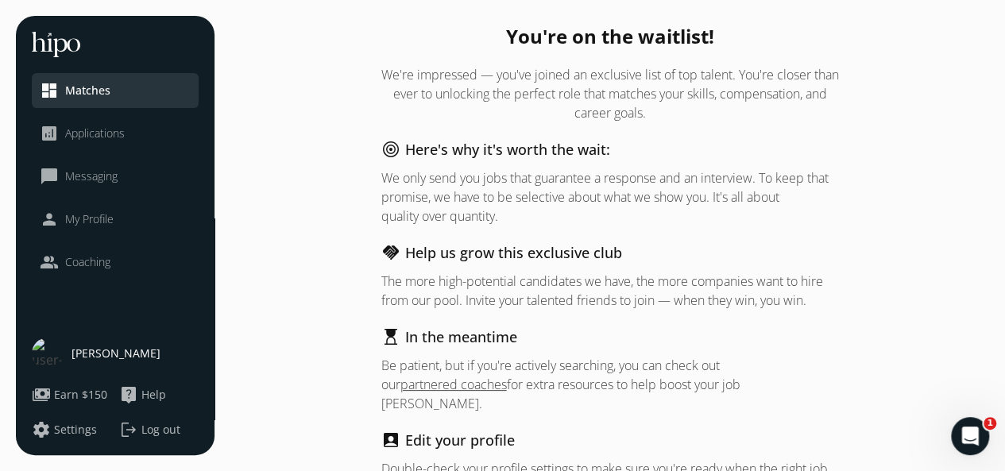
click at [83, 216] on span "My Profile" at bounding box center [89, 219] width 48 height 16
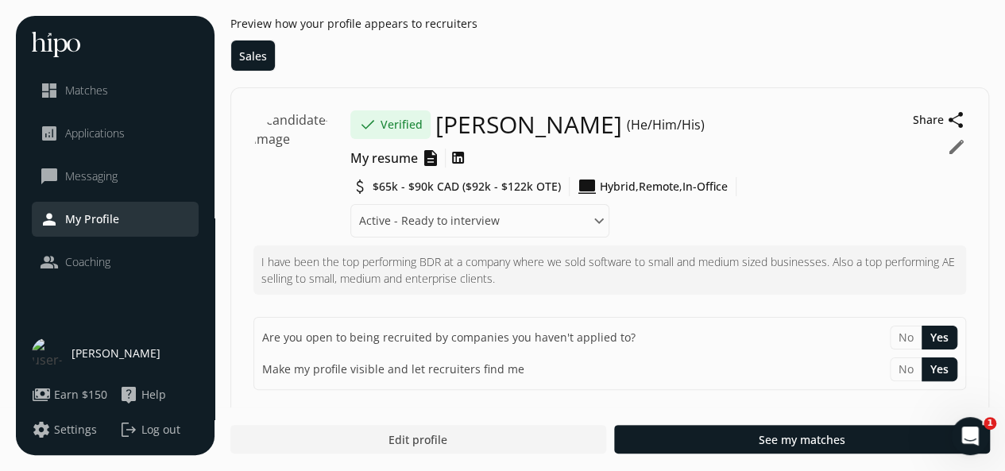
click at [88, 268] on span "Coaching" at bounding box center [87, 262] width 45 height 16
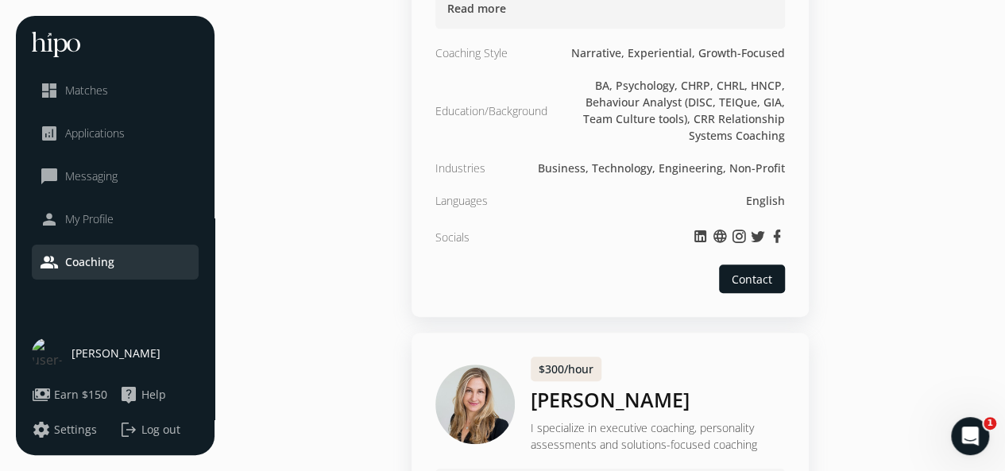
scroll to position [3576, 0]
